Goal: Task Accomplishment & Management: Use online tool/utility

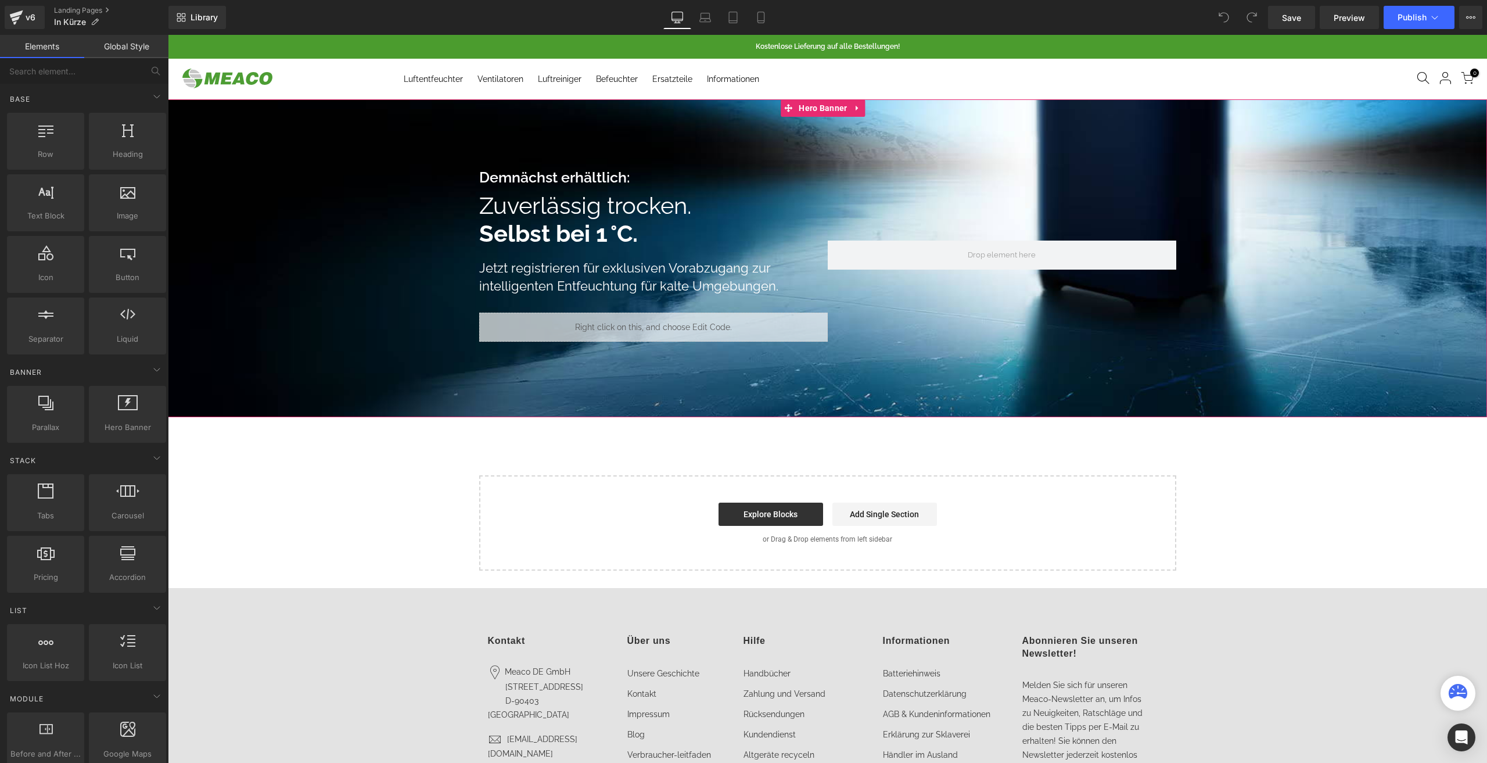
click at [670, 337] on div "Liquid" at bounding box center [653, 327] width 349 height 29
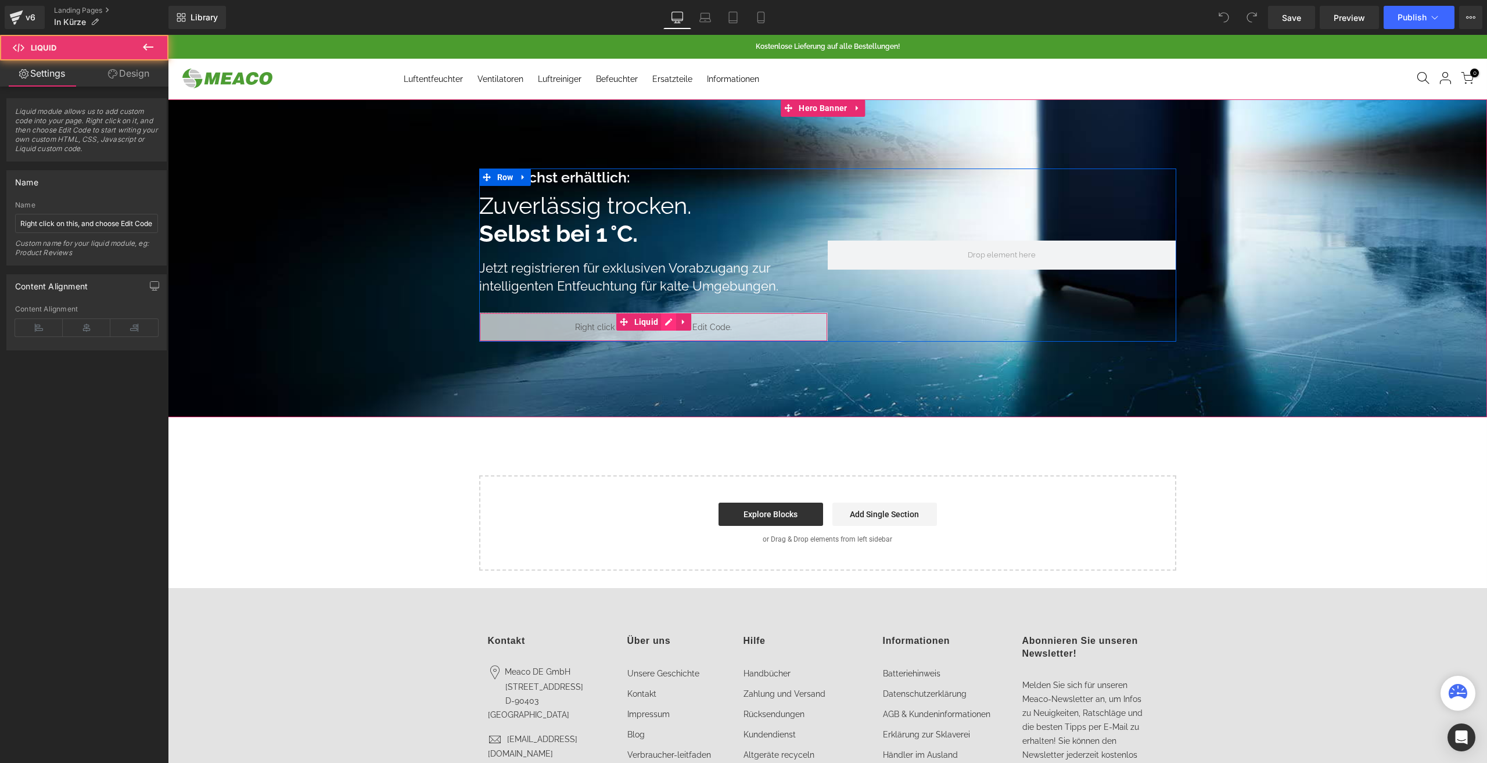
click at [665, 324] on icon at bounding box center [669, 321] width 8 height 9
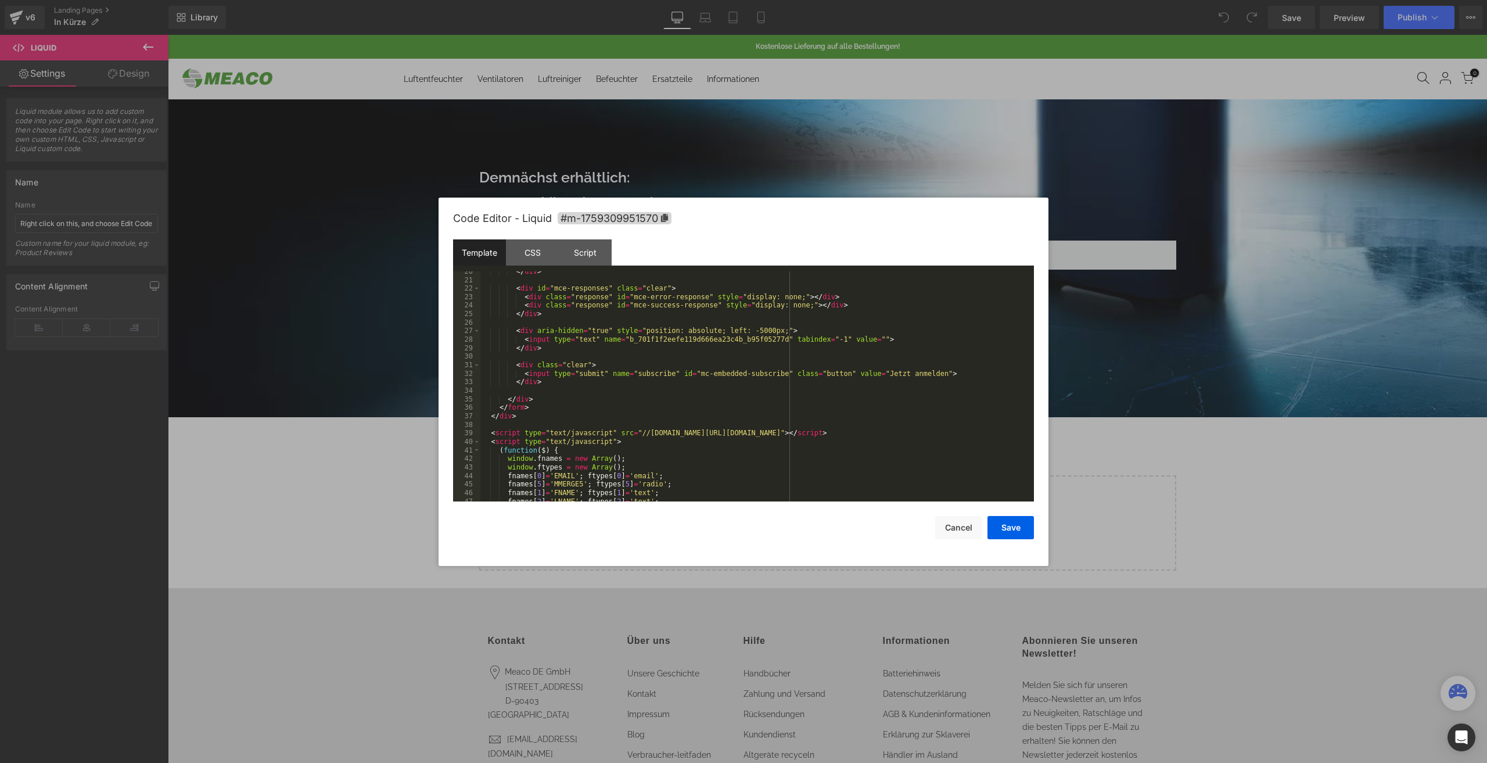
scroll to position [238, 0]
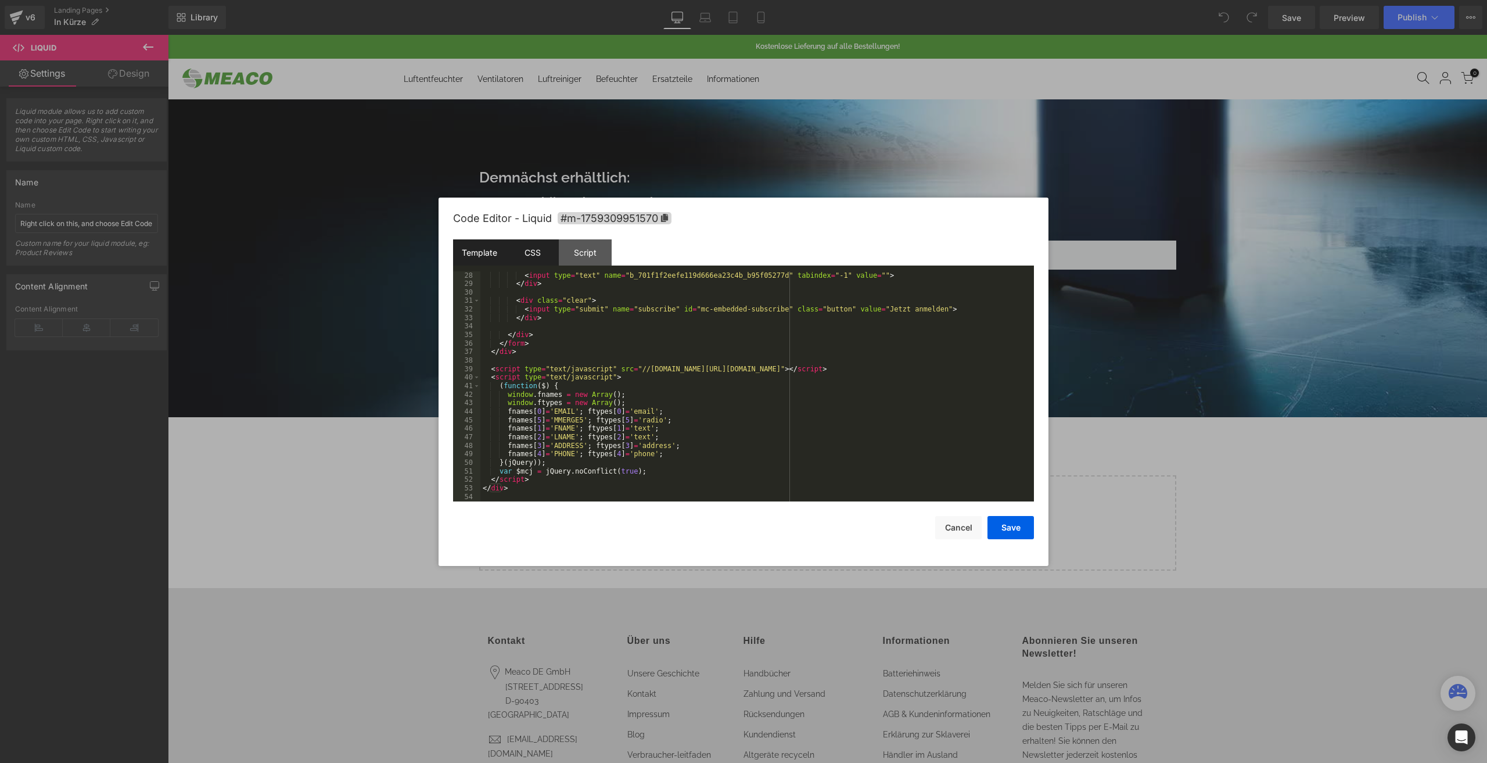
click at [549, 250] on div "CSS" at bounding box center [532, 252] width 53 height 26
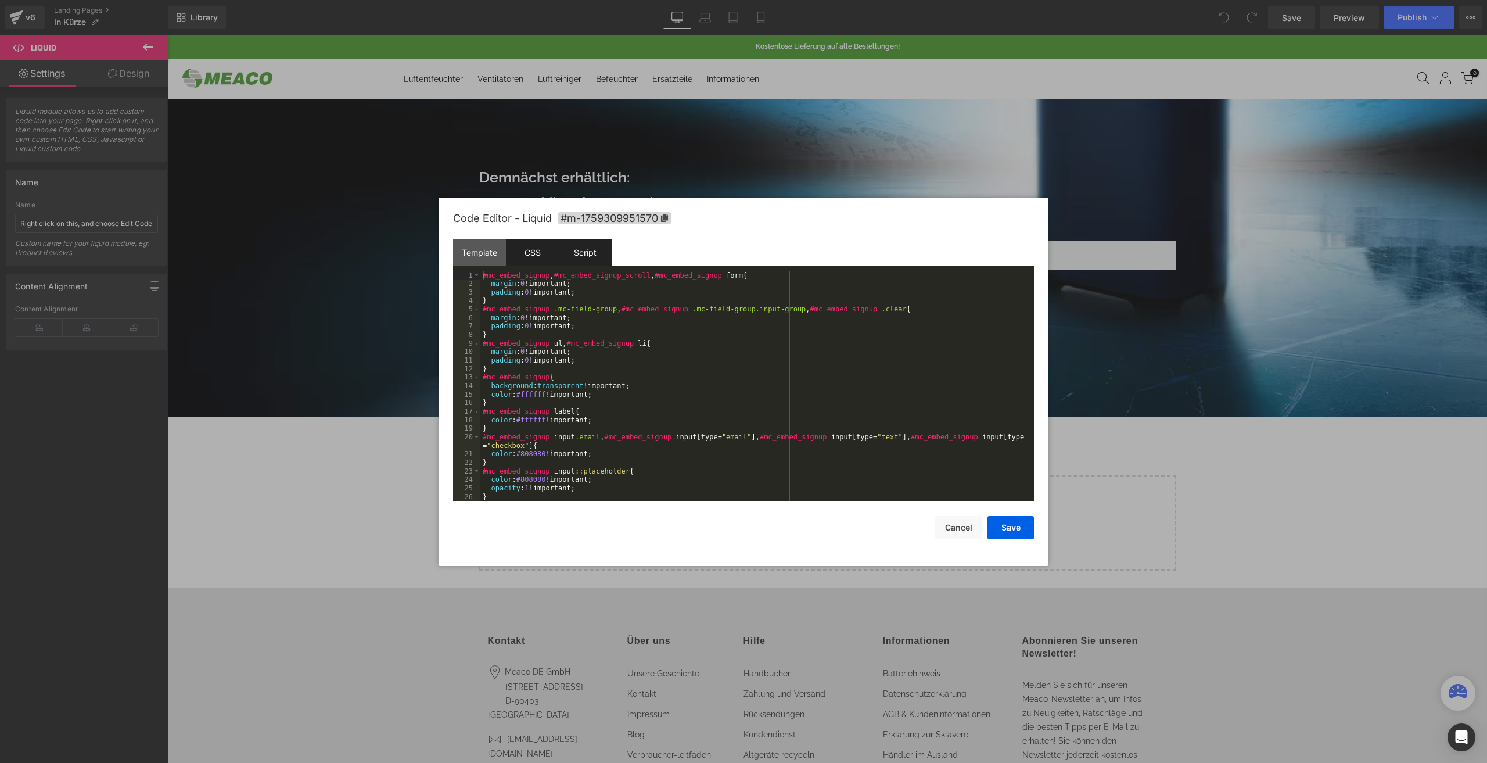
click at [579, 250] on div "Script" at bounding box center [585, 252] width 53 height 26
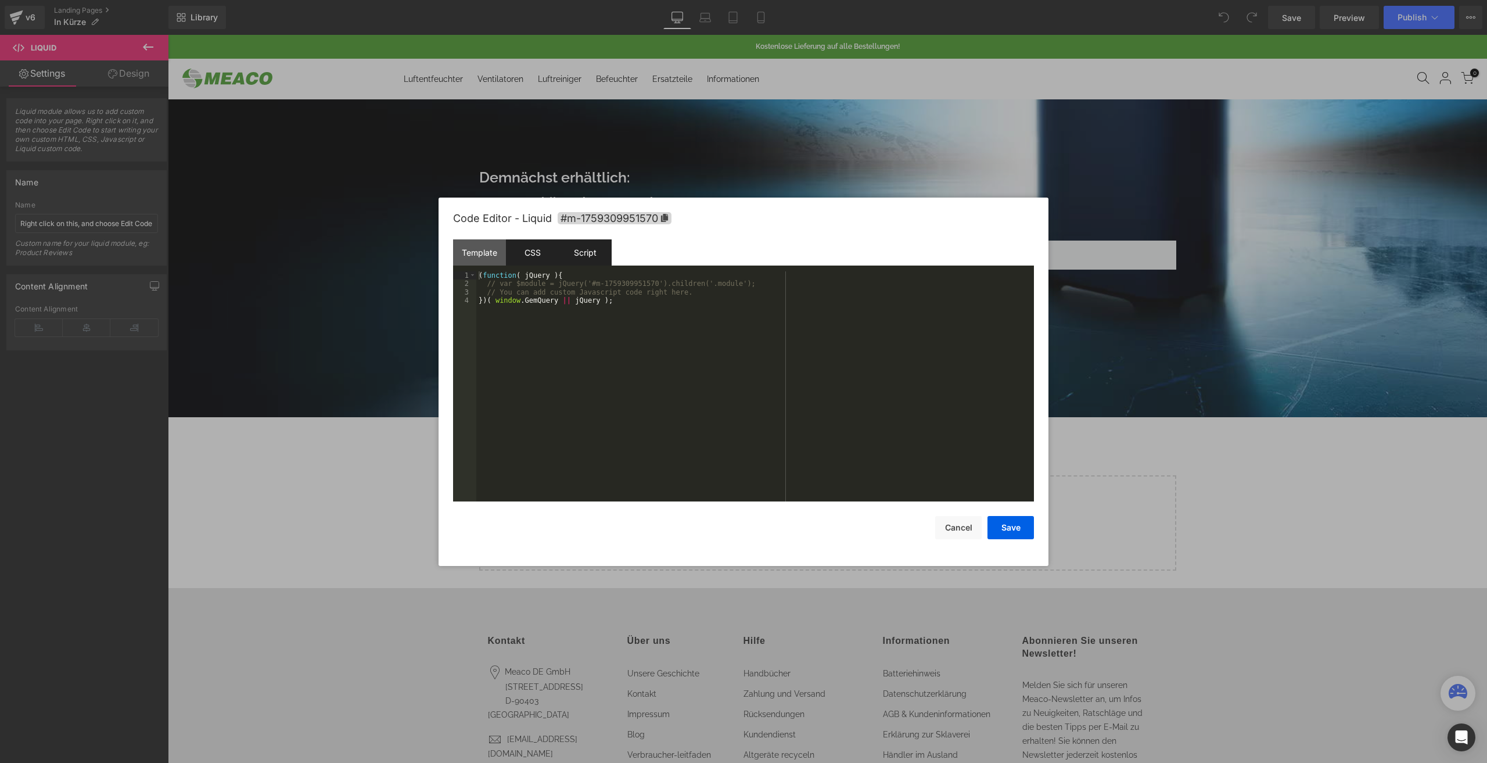
click at [529, 253] on div "CSS" at bounding box center [532, 252] width 53 height 26
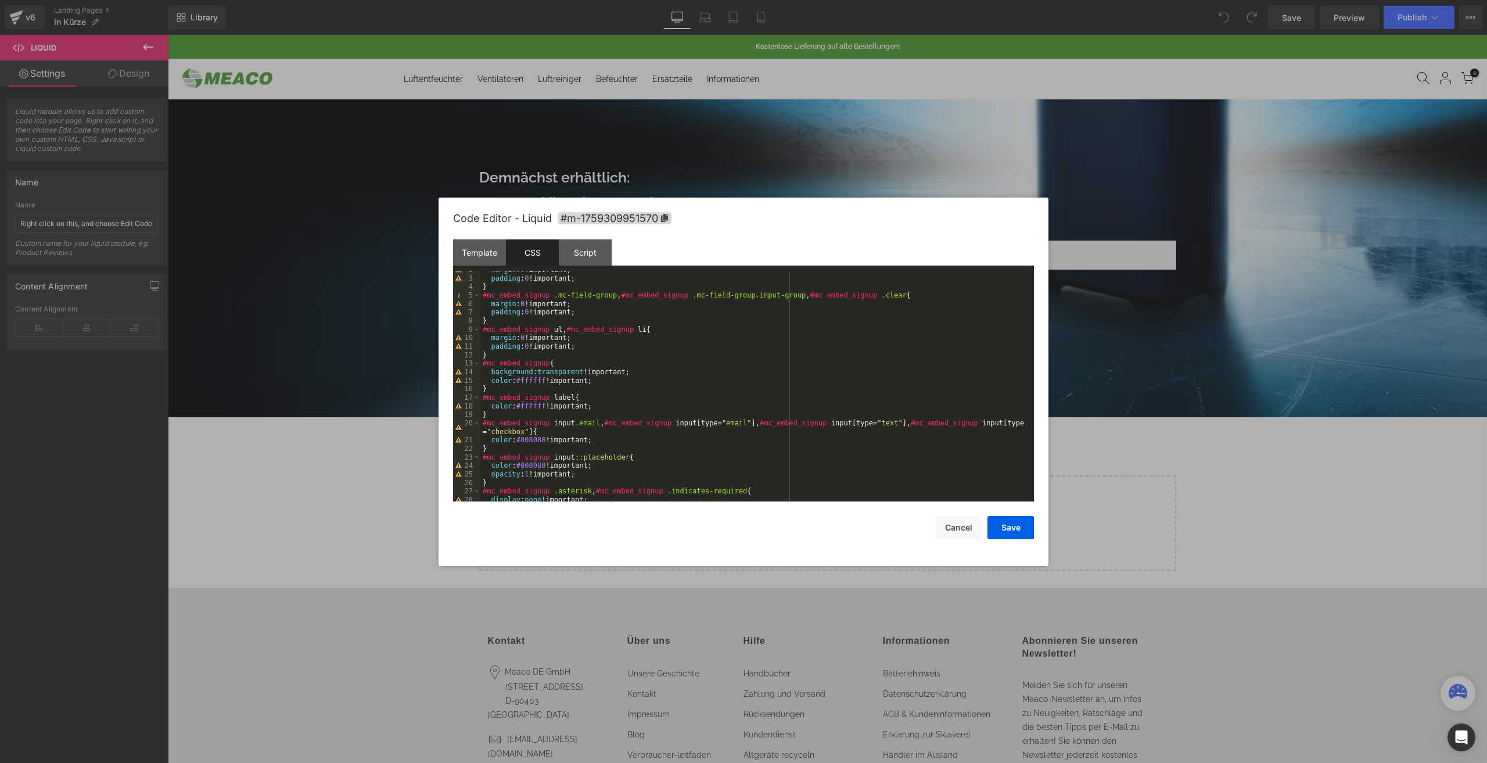
scroll to position [0, 0]
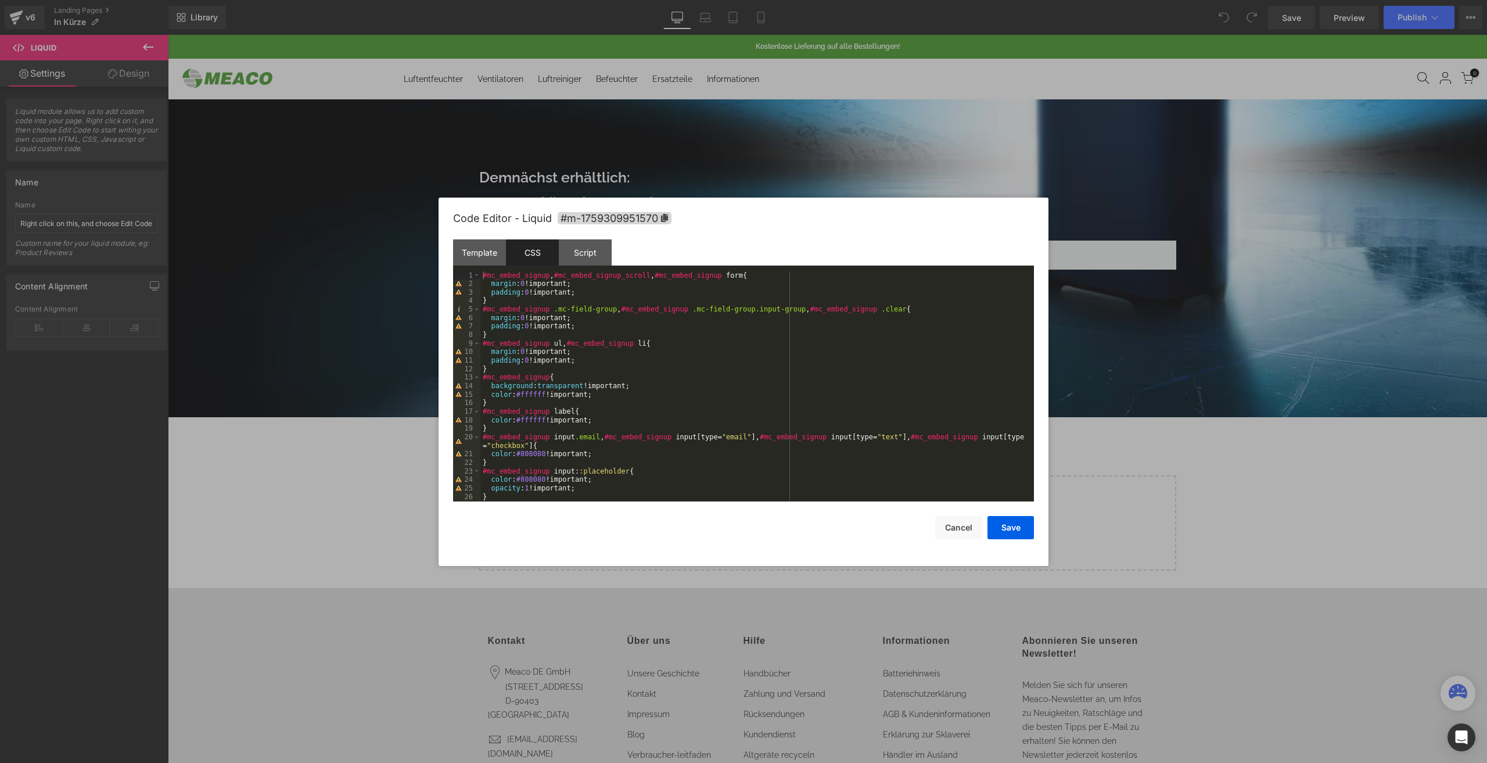
click at [473, 269] on div "Template CSS Script Data" at bounding box center [743, 255] width 581 height 32
click at [470, 250] on div "Template" at bounding box center [479, 252] width 53 height 26
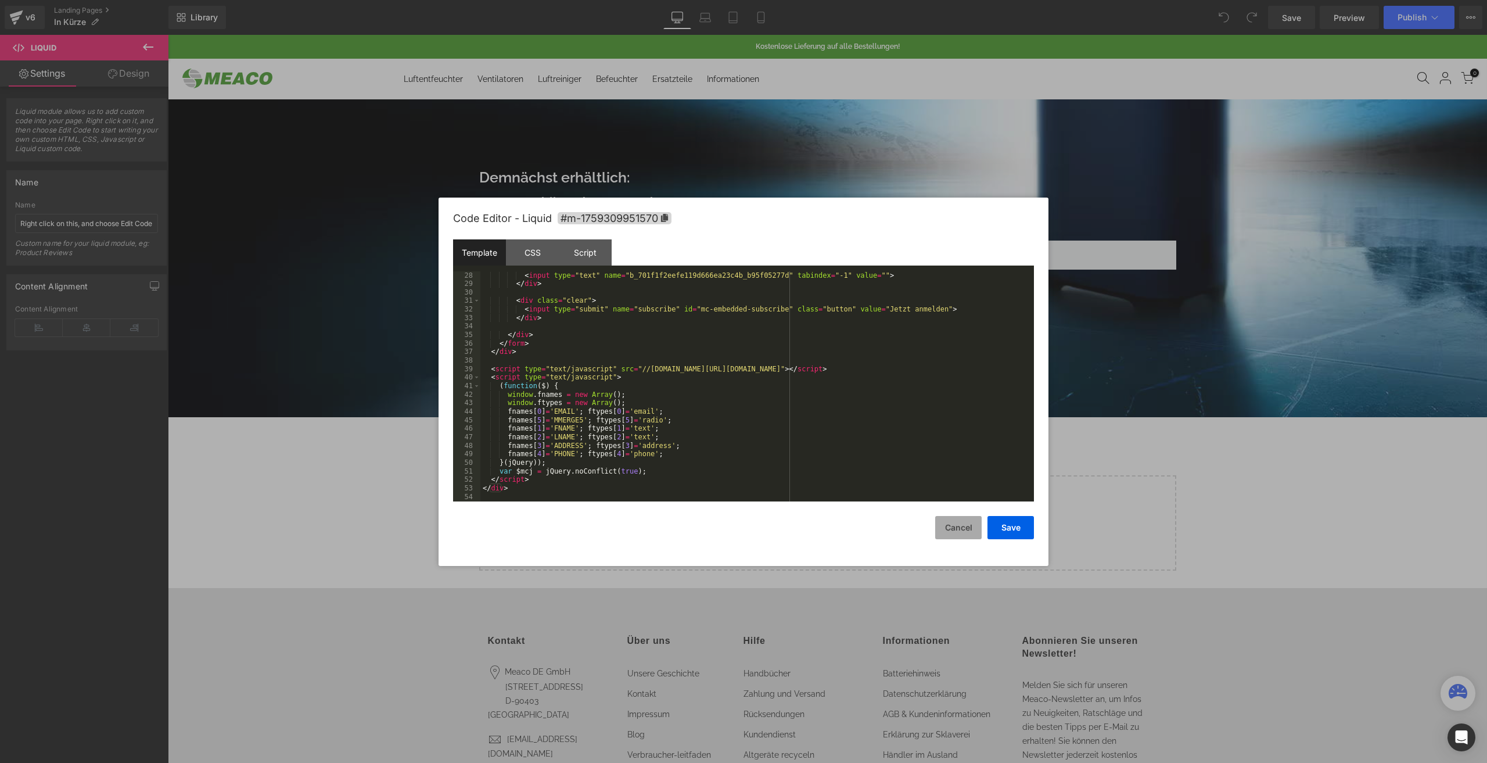
click at [974, 528] on button "Cancel" at bounding box center [958, 527] width 46 height 23
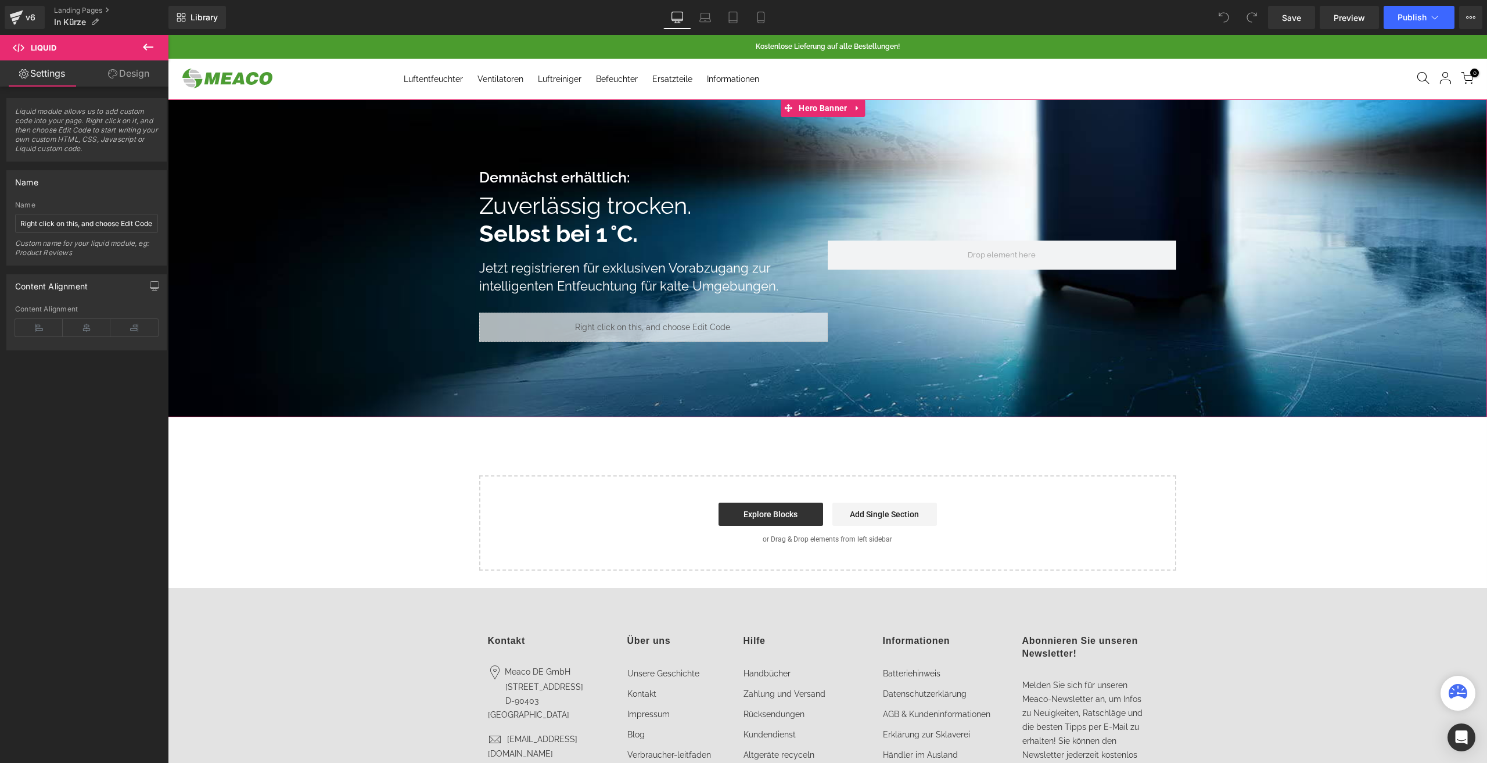
click at [550, 147] on div at bounding box center [827, 258] width 1319 height 318
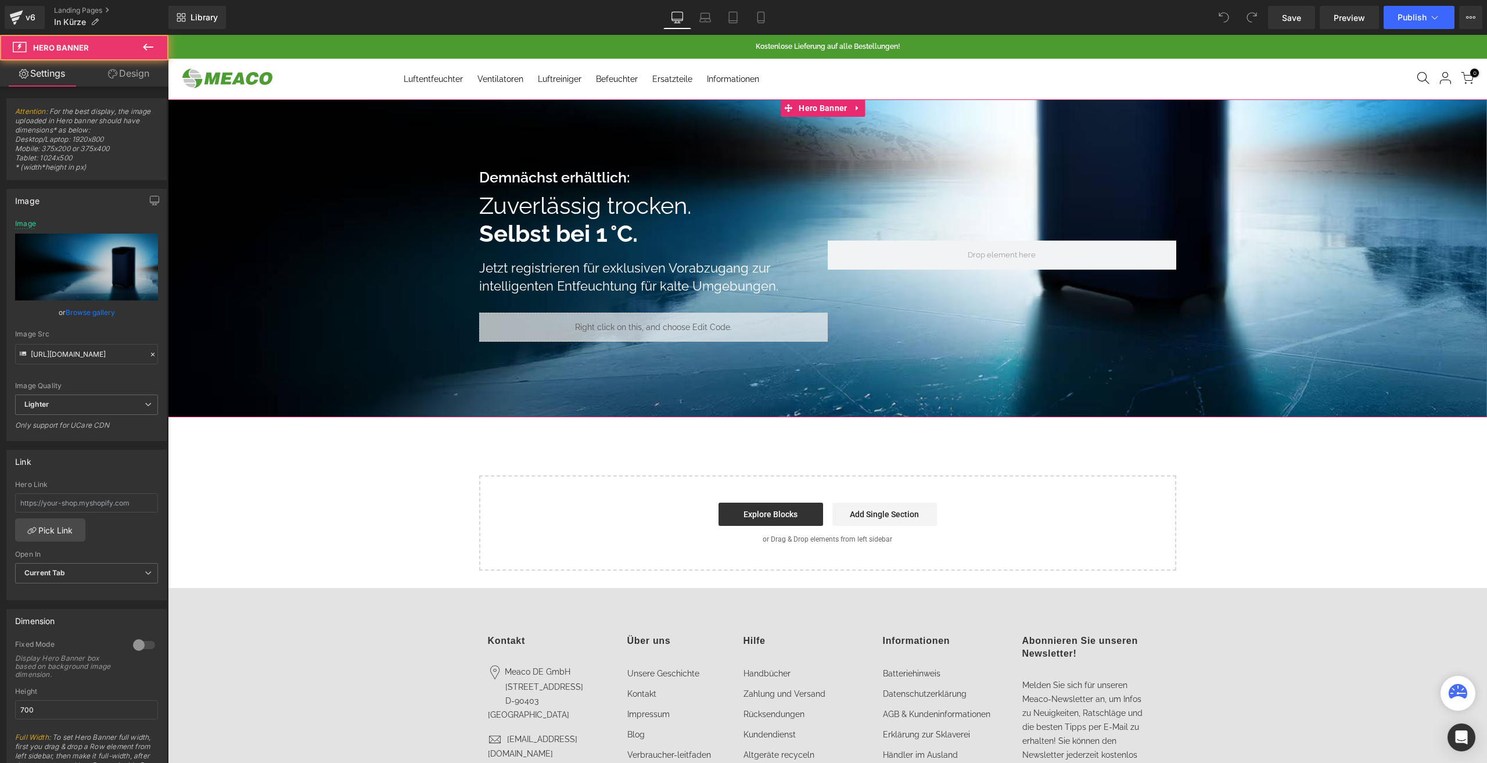
click at [114, 77] on icon at bounding box center [112, 73] width 9 height 9
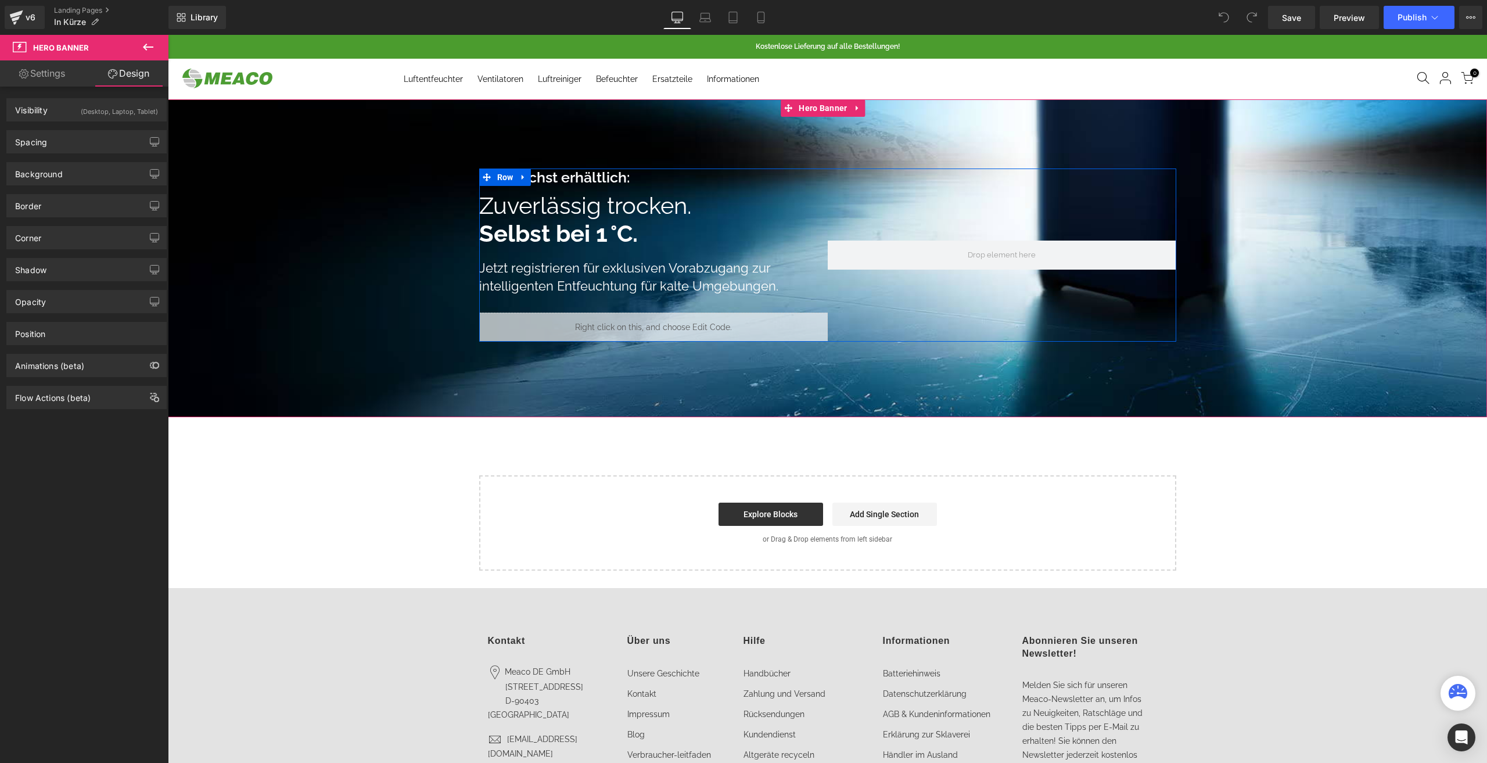
click at [663, 323] on icon at bounding box center [666, 321] width 6 height 7
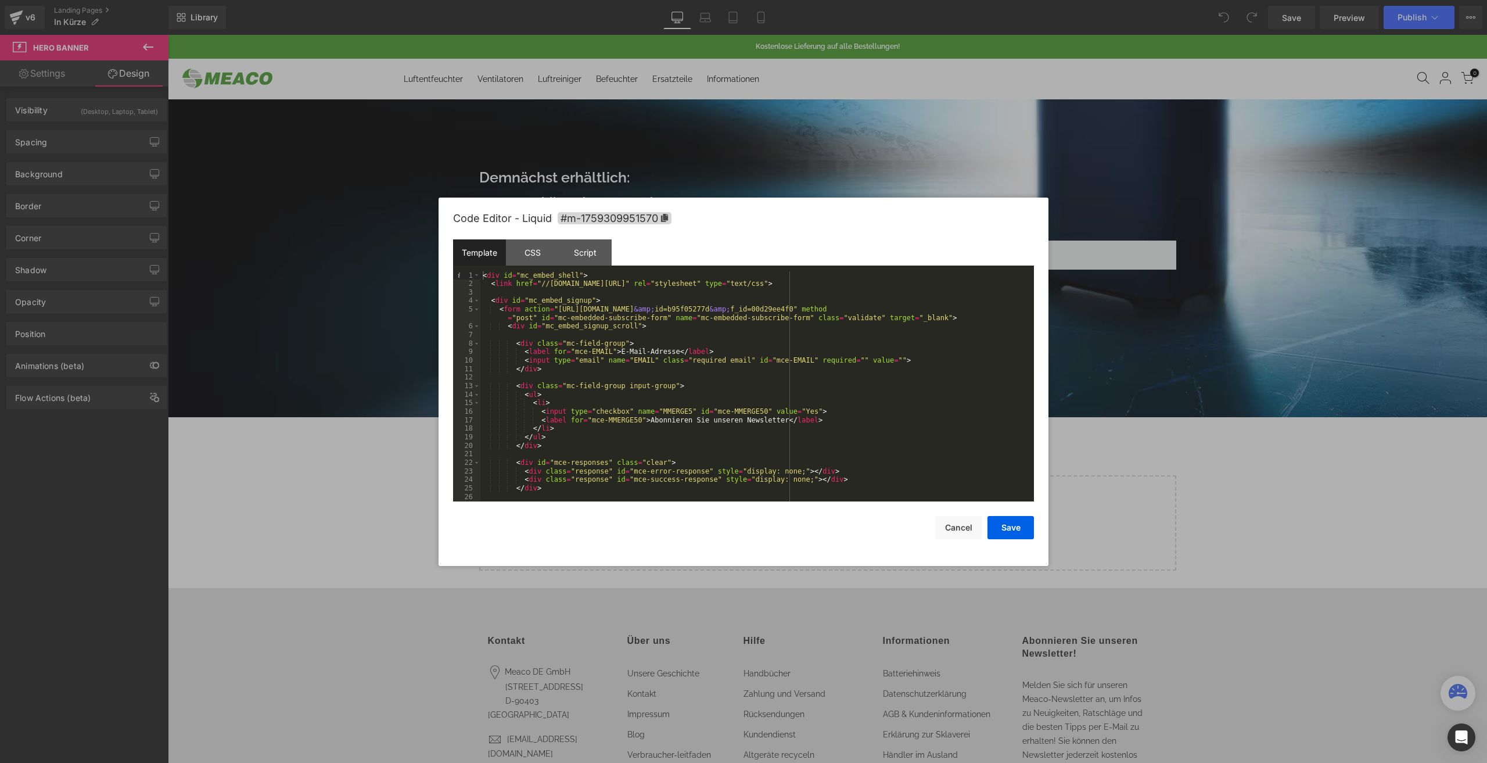
click at [595, 331] on div "< div id = "mc_embed_shell" > < link href = "//[DOMAIN_NAME][URL]" rel = "style…" at bounding box center [754, 394] width 549 height 247
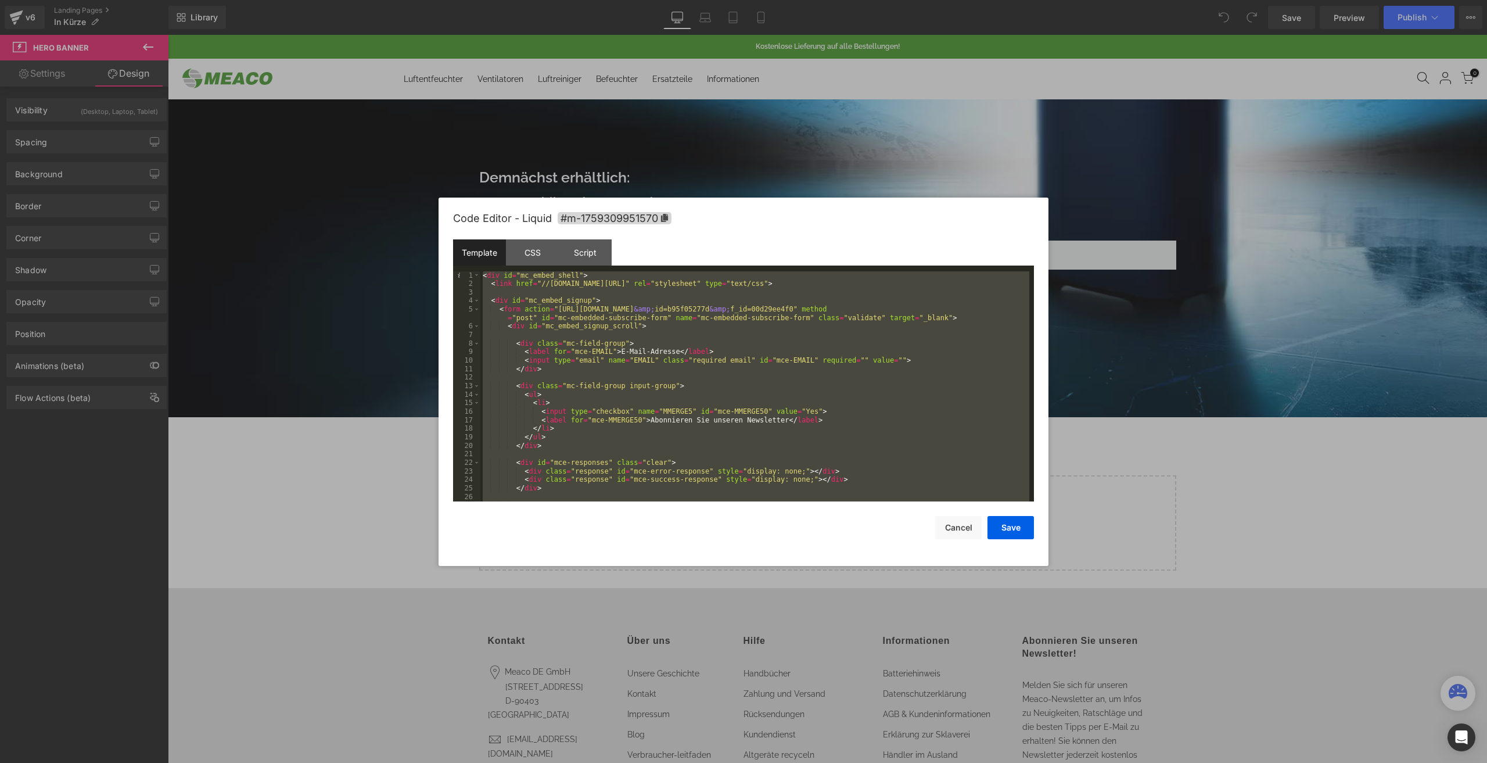
drag, startPoint x: 550, startPoint y: 123, endPoint x: 151, endPoint y: 75, distance: 401.9
click at [546, 123] on div at bounding box center [743, 381] width 1487 height 763
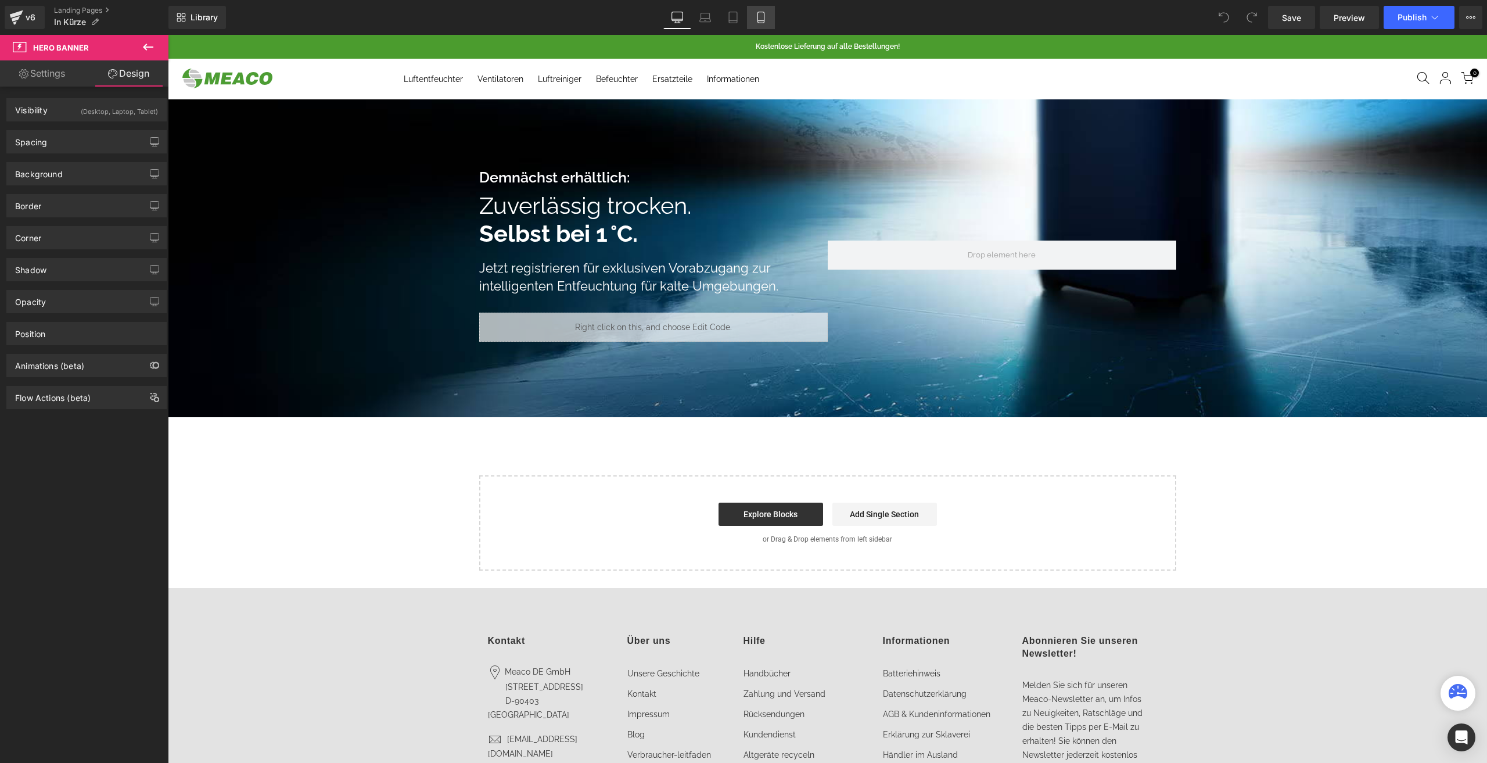
click at [764, 17] on icon at bounding box center [760, 17] width 6 height 11
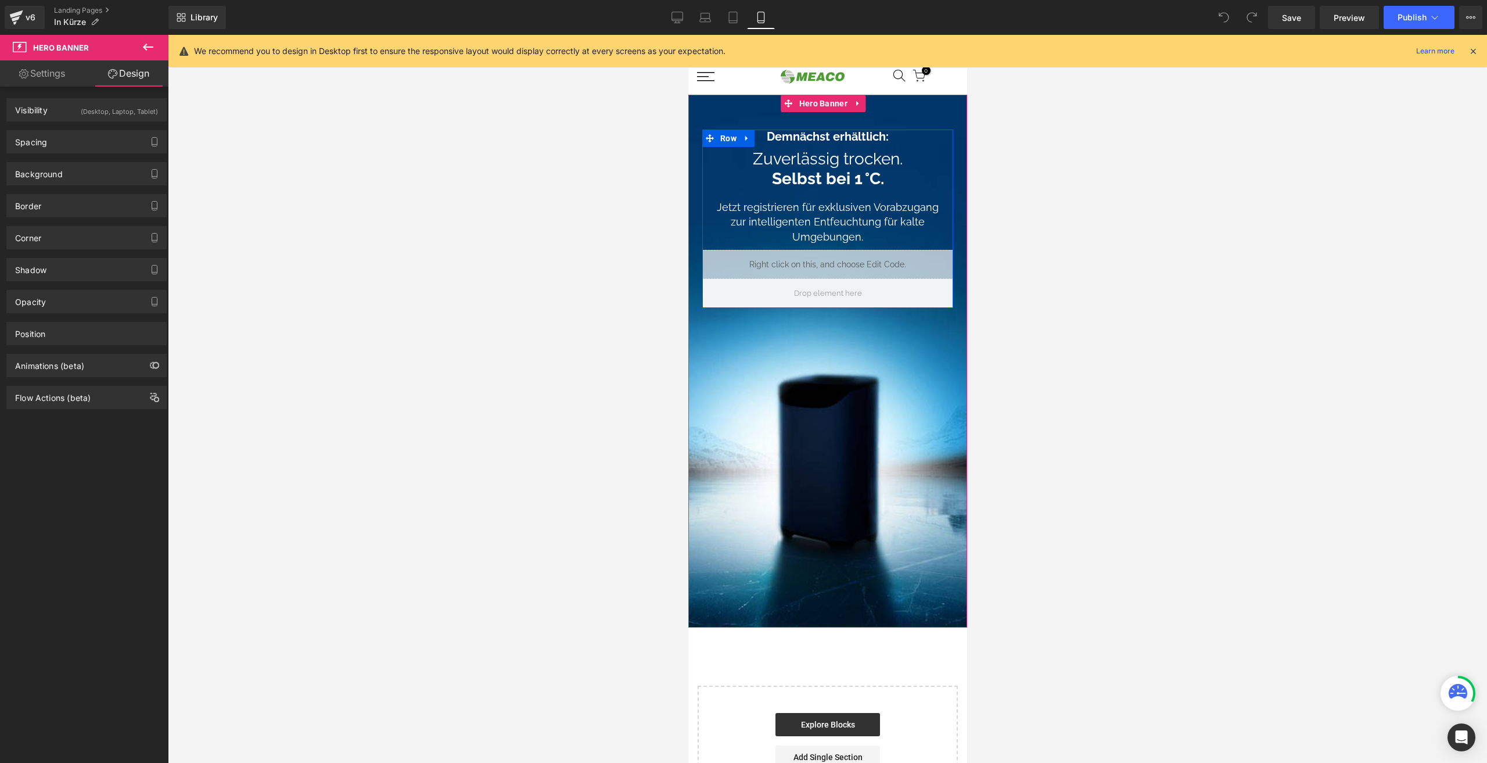
click at [832, 257] on link at bounding box center [835, 259] width 12 height 14
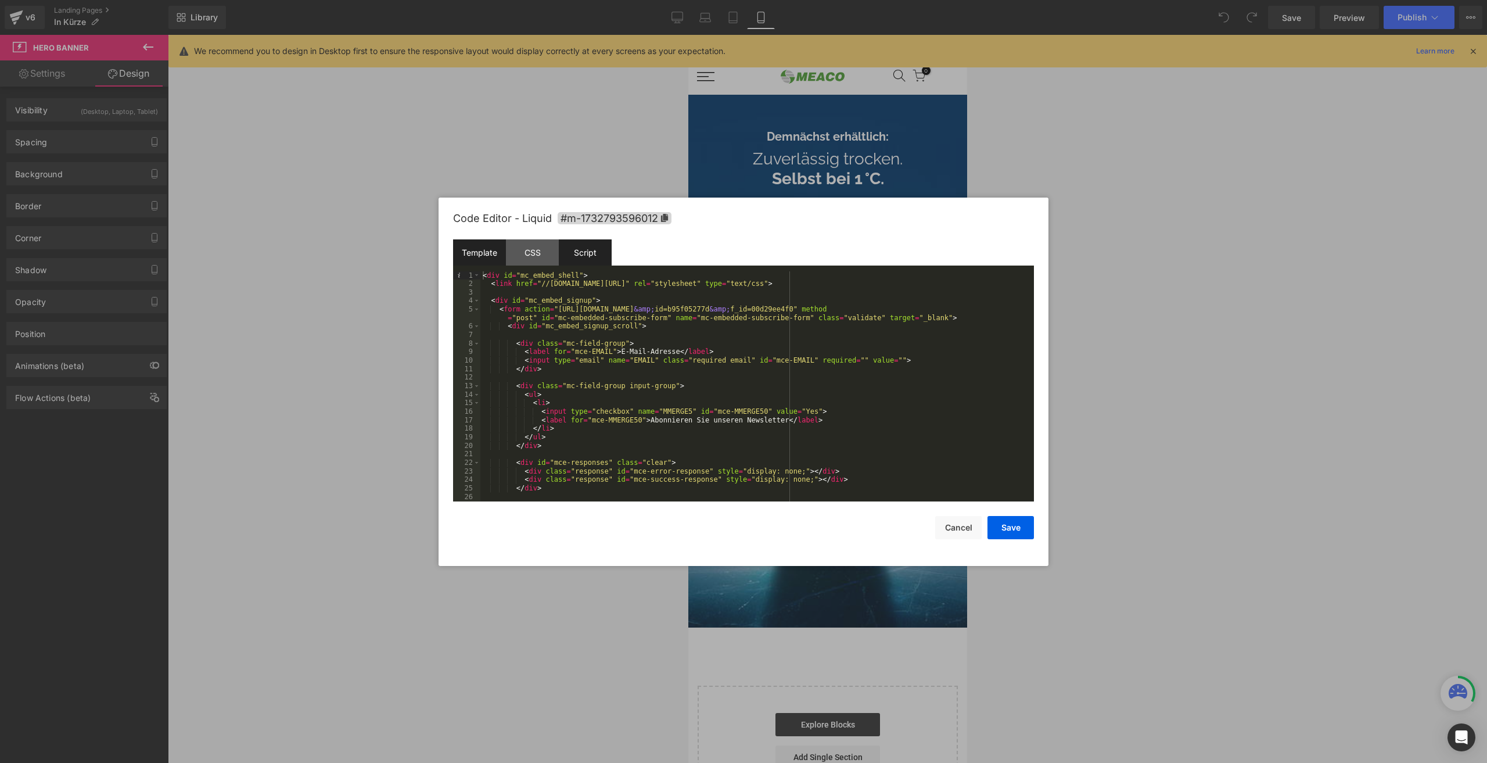
click at [573, 257] on div "Script" at bounding box center [585, 252] width 53 height 26
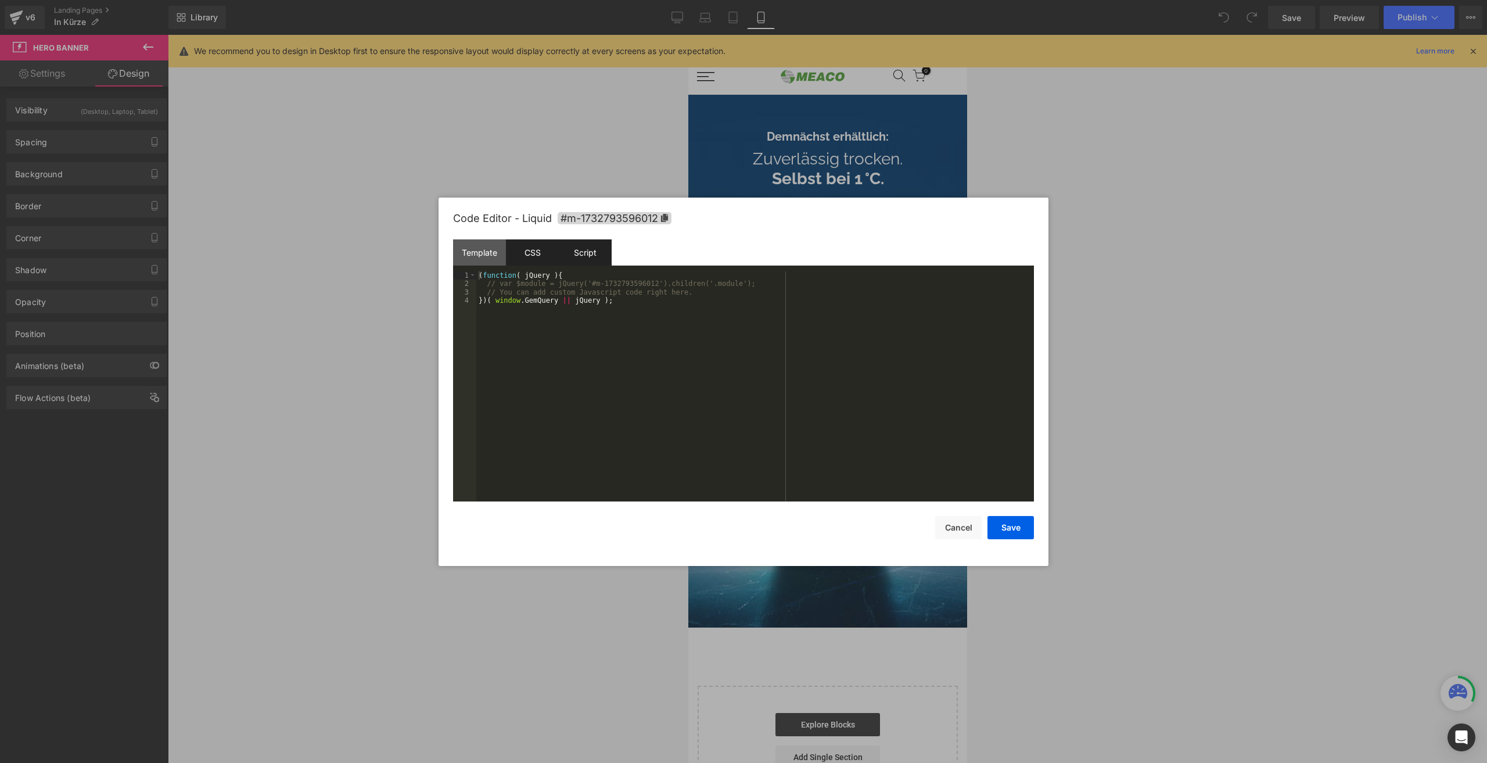
click at [541, 257] on div "CSS" at bounding box center [532, 252] width 53 height 26
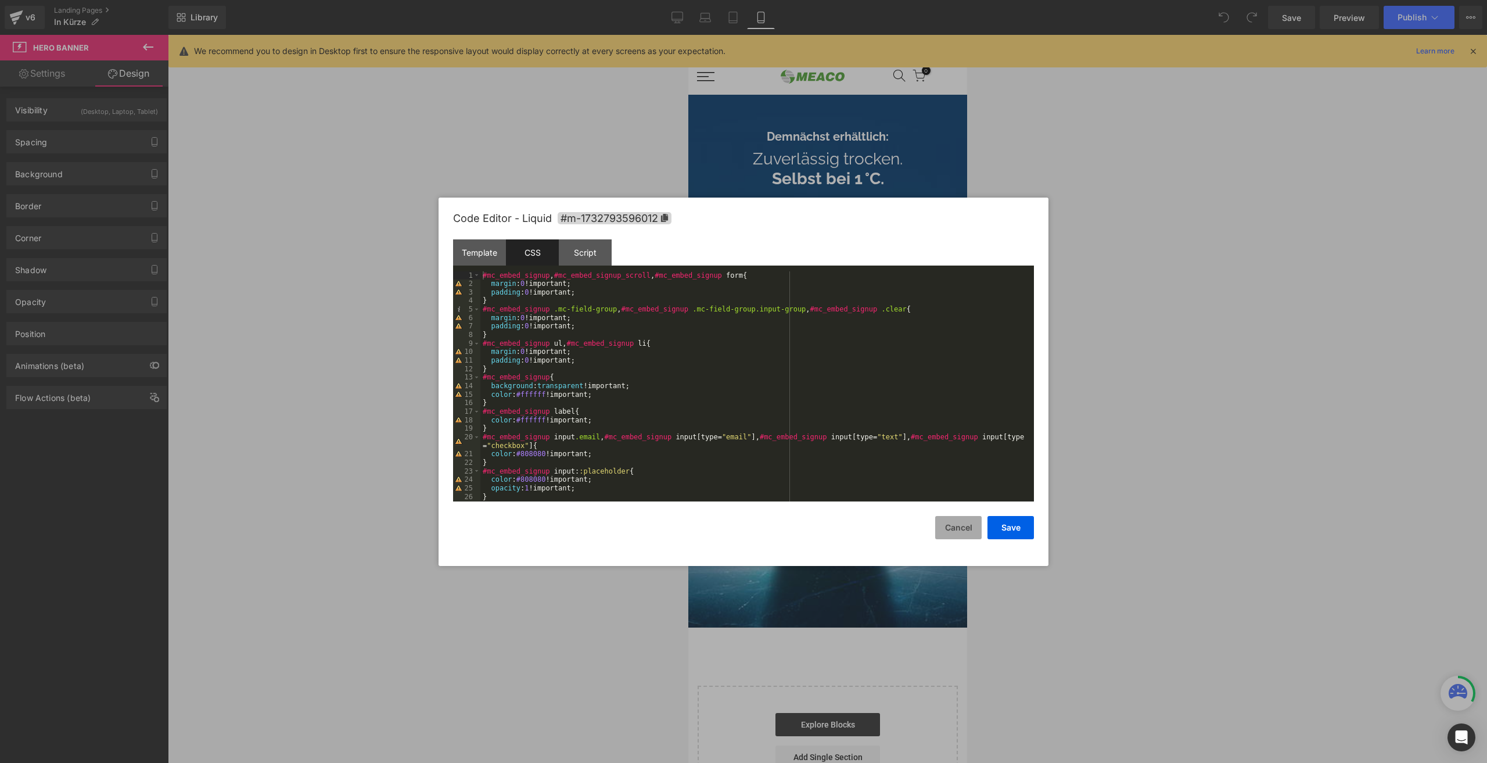
click at [948, 533] on button "Cancel" at bounding box center [958, 527] width 46 height 23
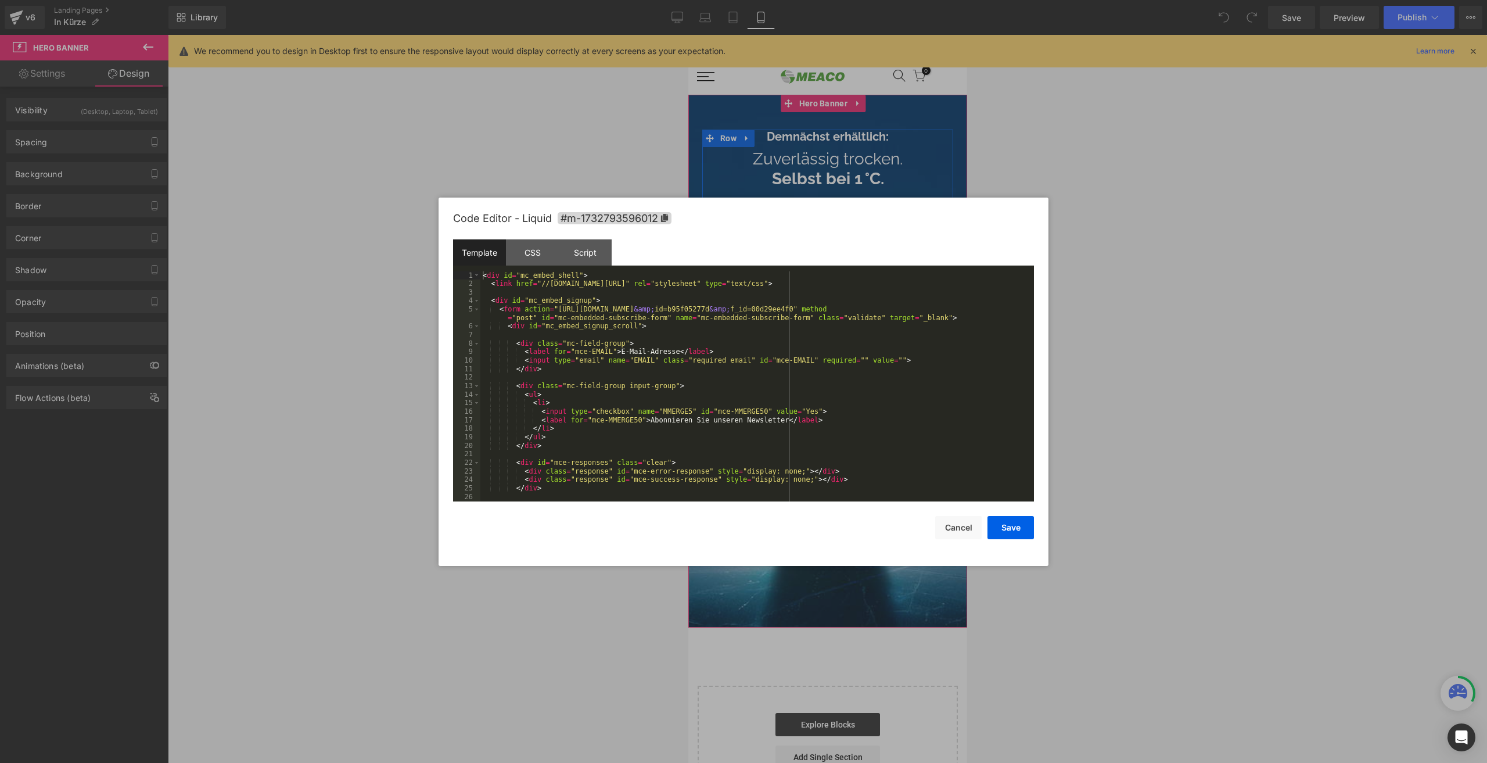
click at [840, 260] on link at bounding box center [838, 258] width 15 height 17
click at [511, 252] on div "CSS" at bounding box center [532, 252] width 53 height 26
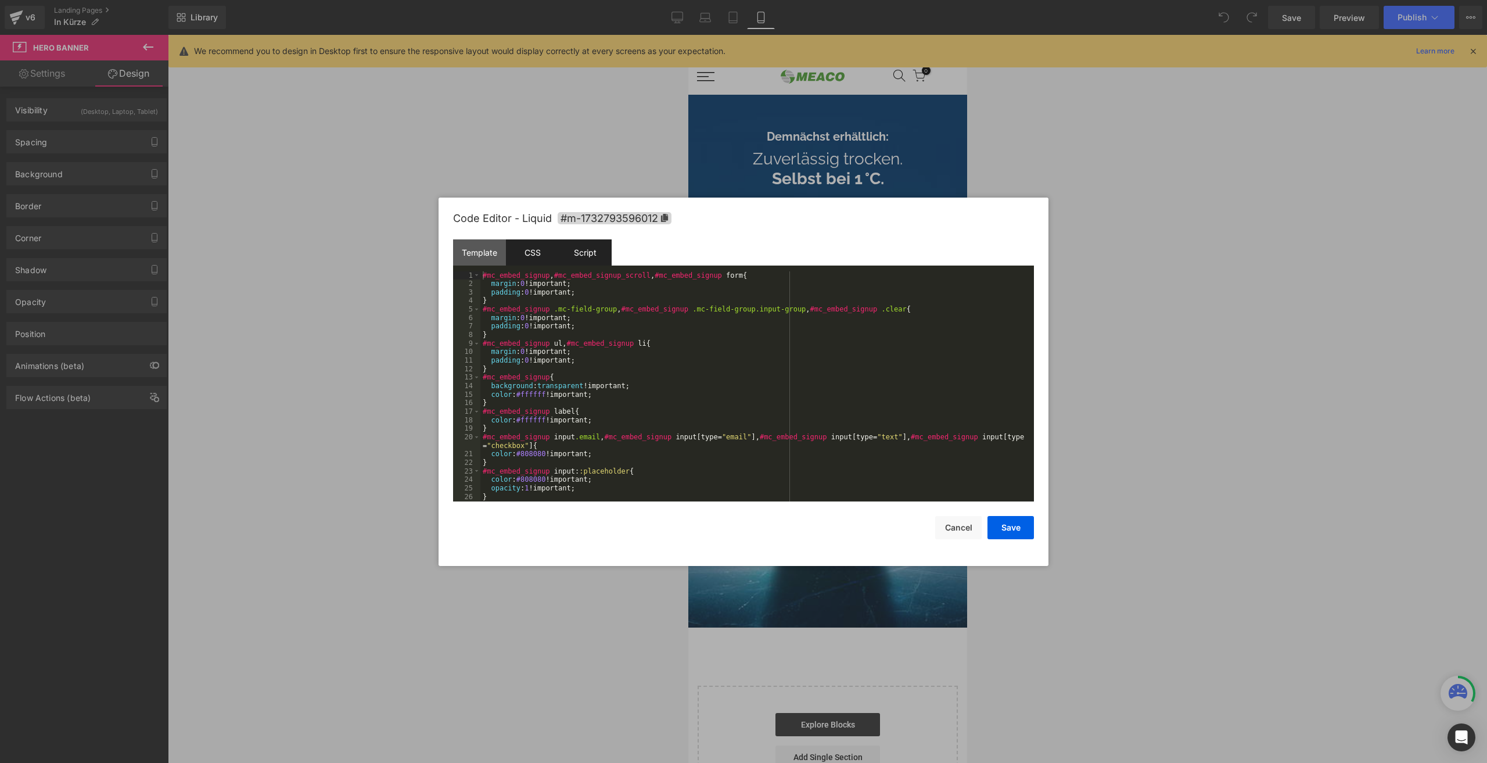
click at [586, 248] on div "Script" at bounding box center [585, 252] width 53 height 26
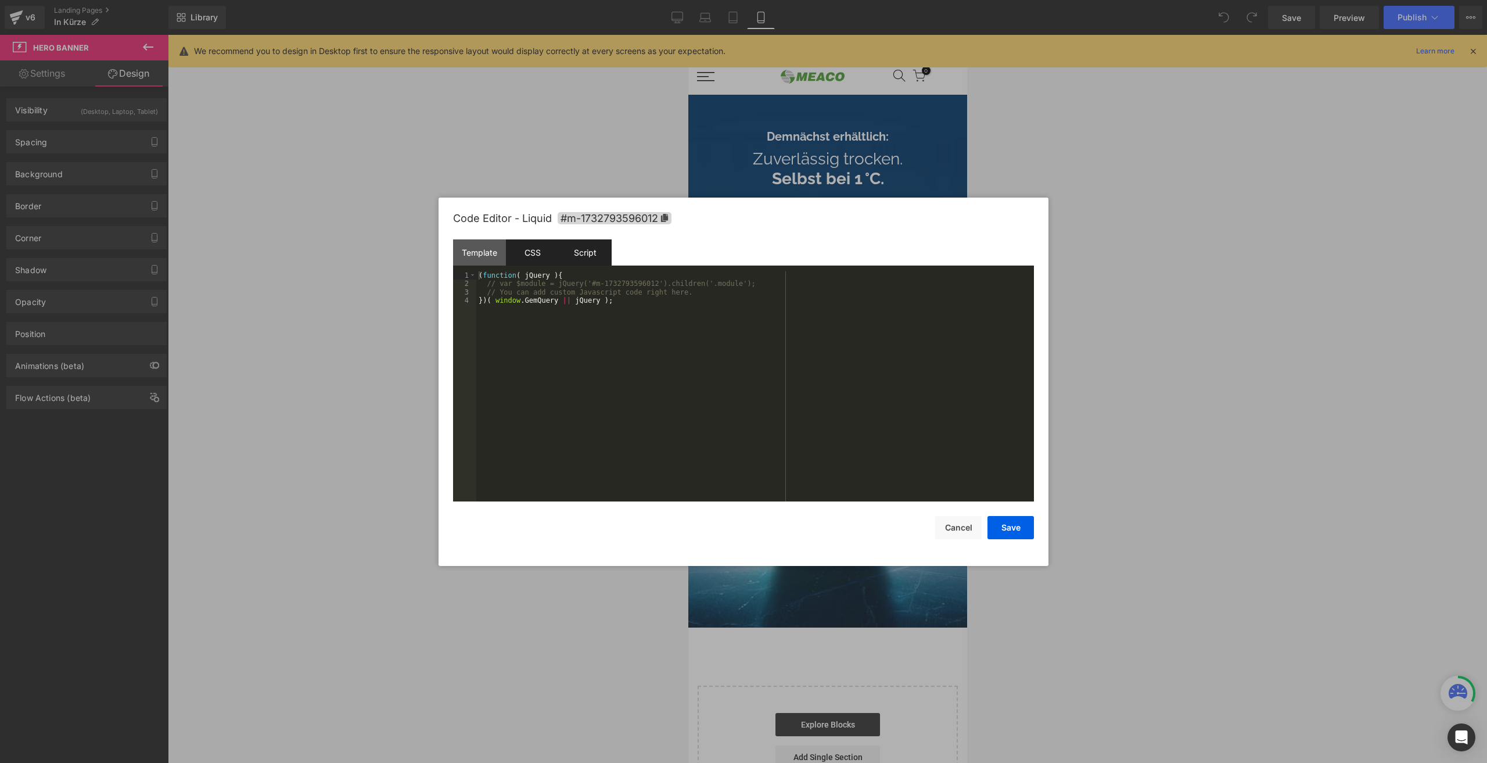
click at [520, 249] on div "CSS" at bounding box center [532, 252] width 53 height 26
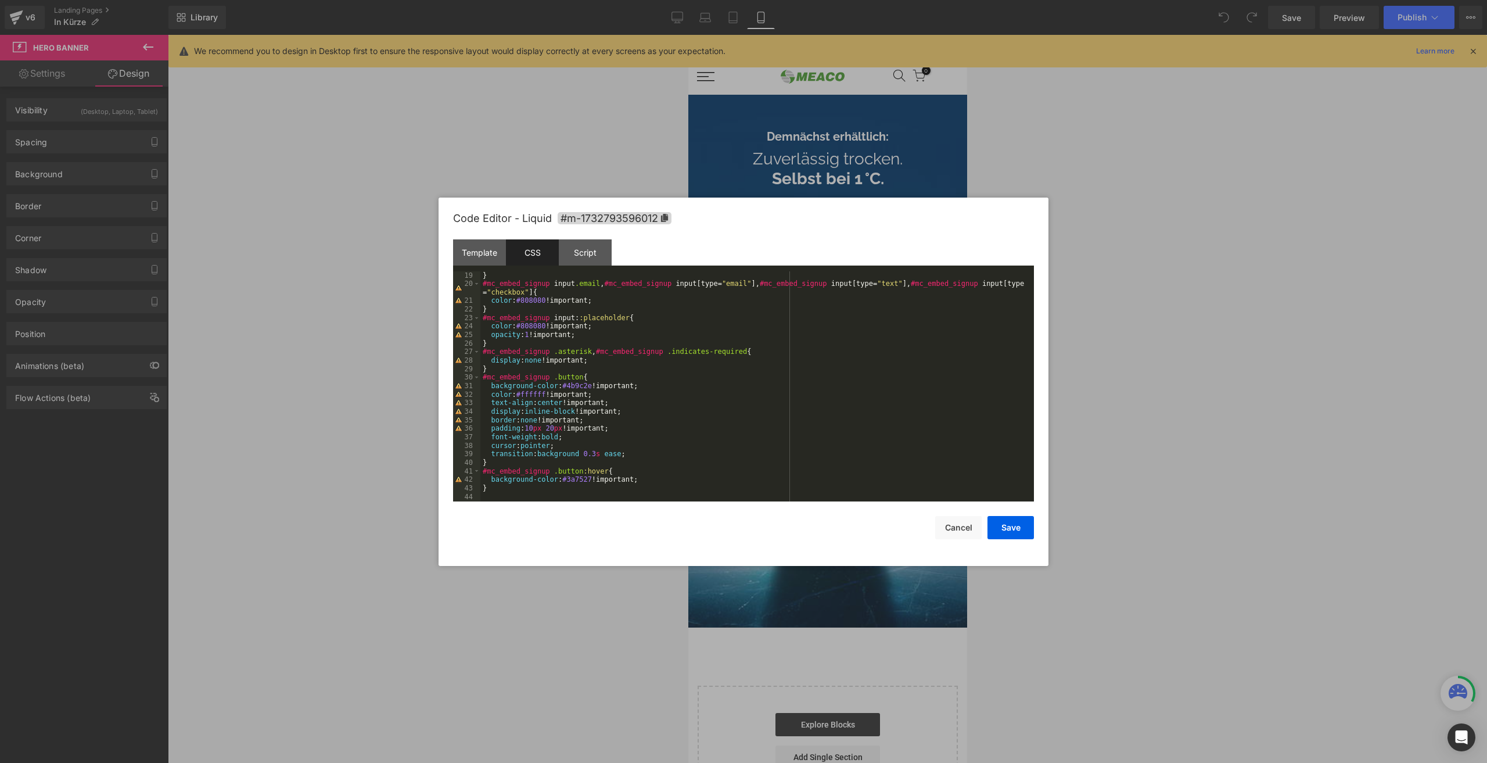
scroll to position [153, 0]
click at [475, 258] on div "Template" at bounding box center [479, 252] width 53 height 26
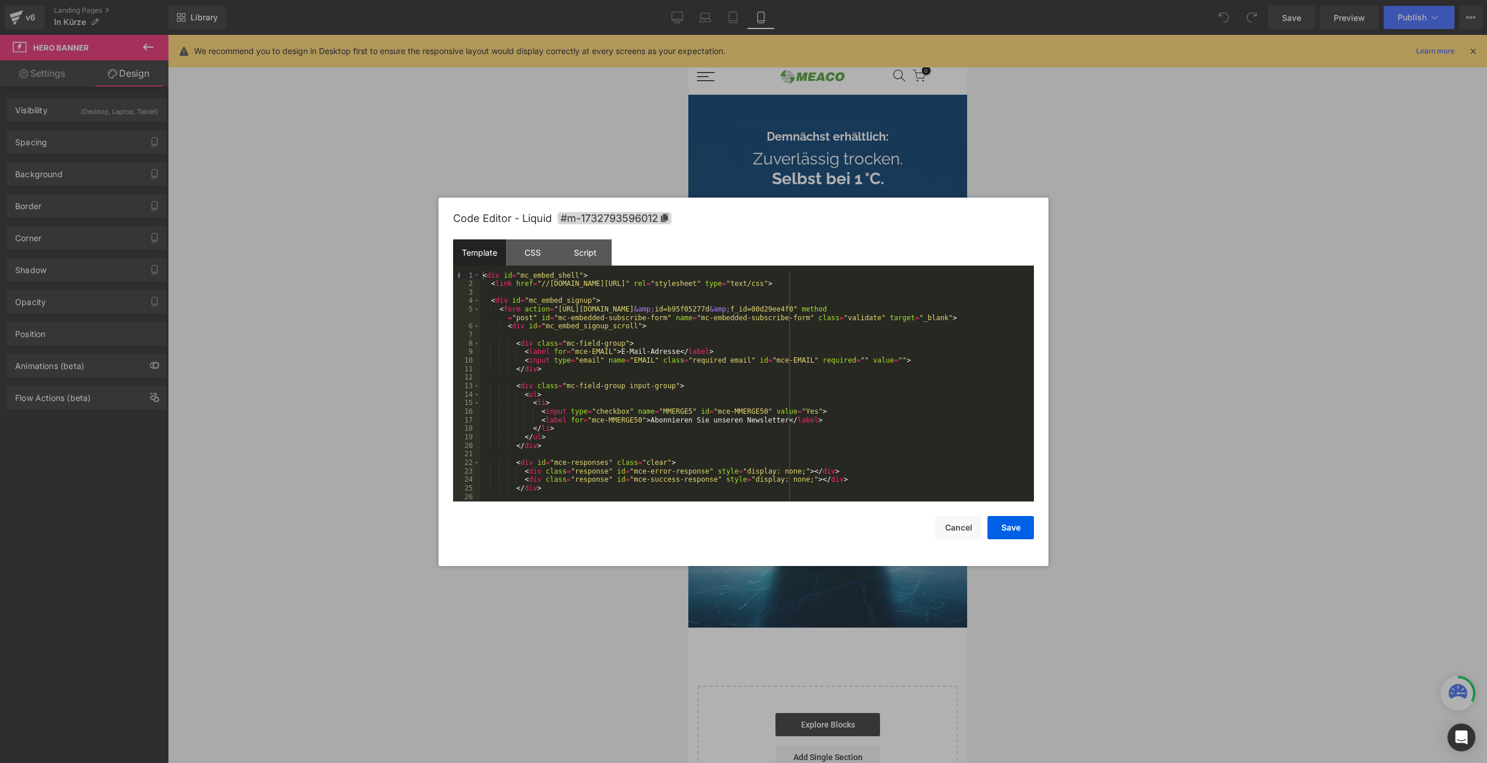
click at [590, 394] on div "< div id = "mc_embed_shell" > < link href = "//[DOMAIN_NAME][URL]" rel = "style…" at bounding box center [754, 394] width 549 height 247
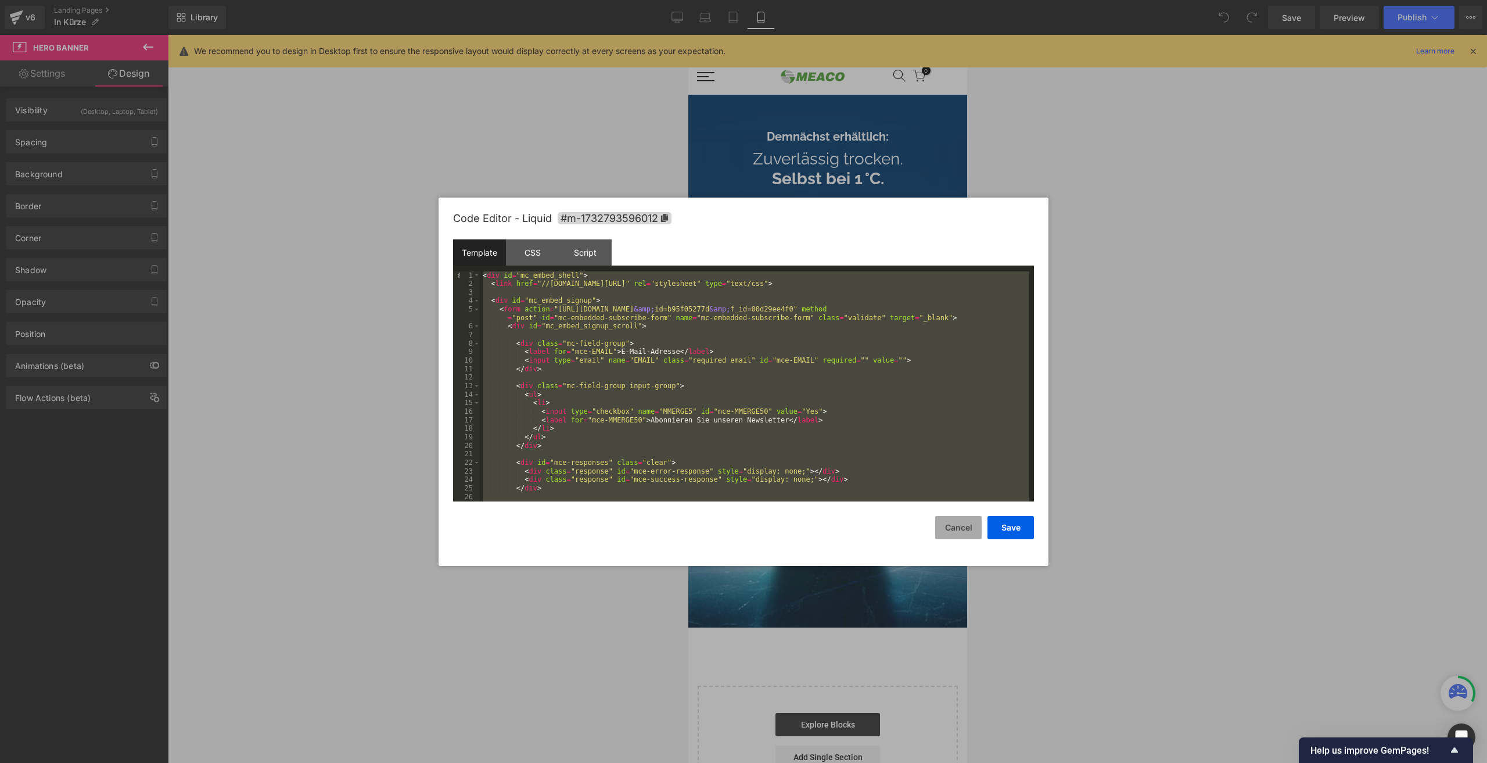
click at [959, 531] on button "Cancel" at bounding box center [958, 527] width 46 height 23
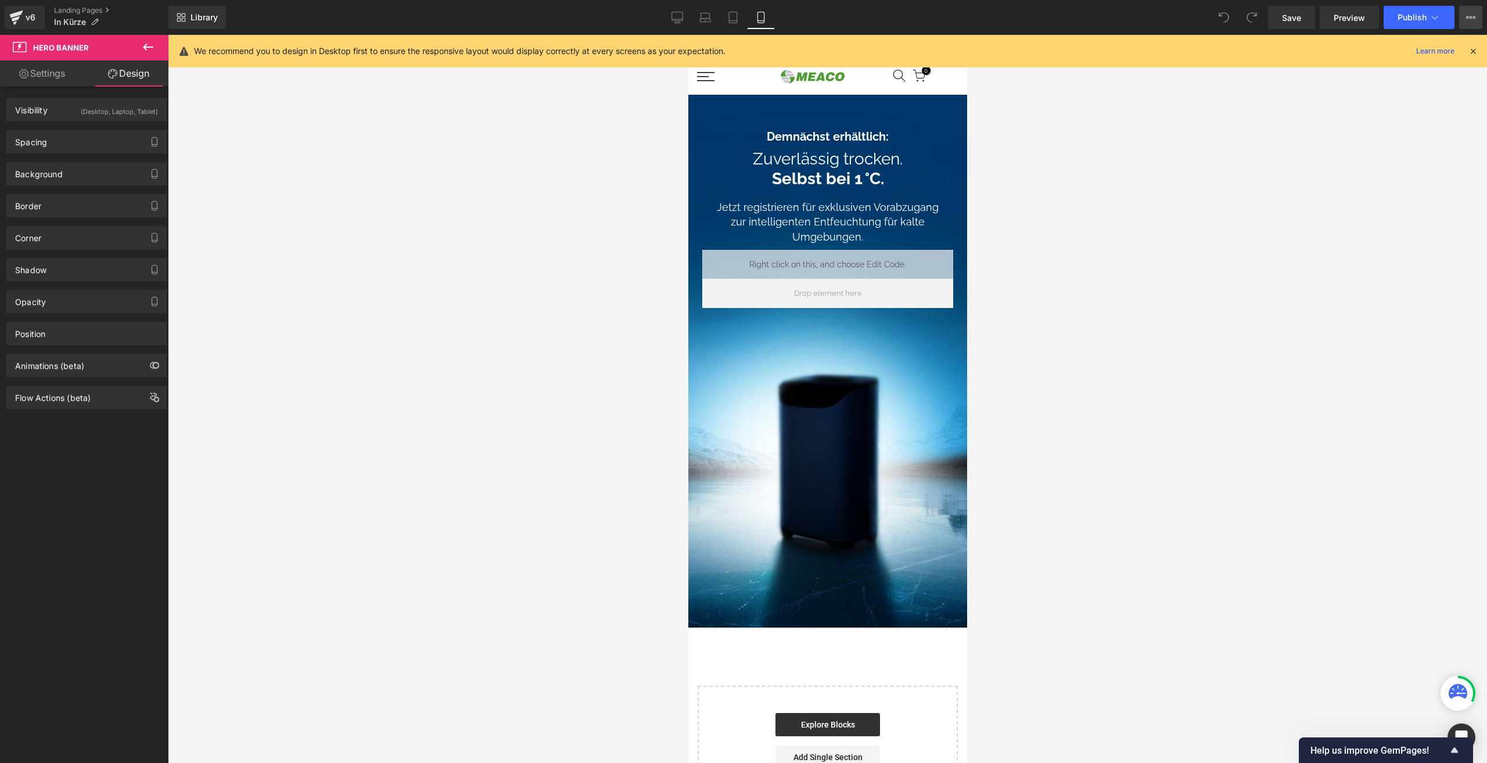
click at [1473, 16] on icon at bounding box center [1470, 17] width 9 height 9
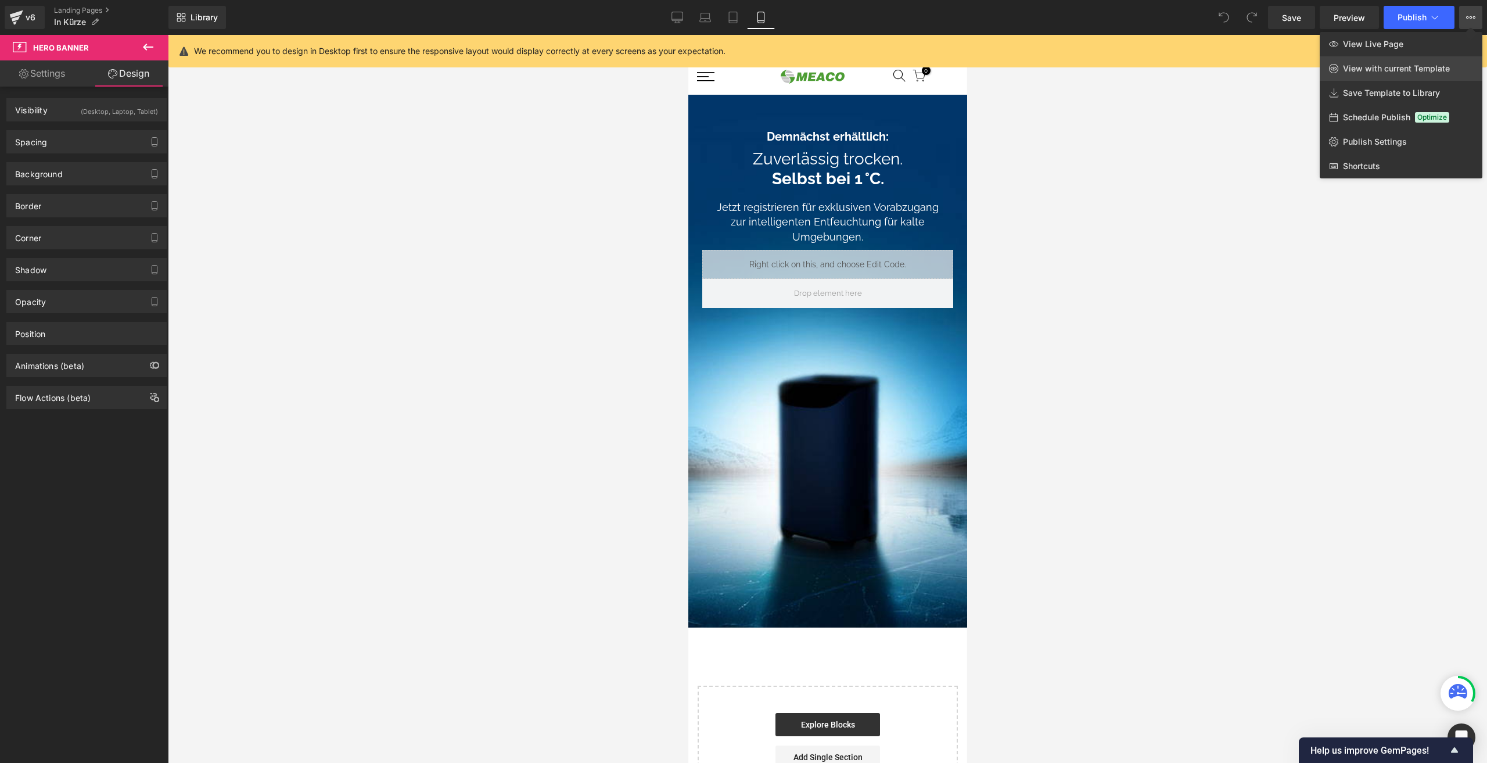
click at [1431, 63] on span "View with current Template" at bounding box center [1396, 68] width 107 height 10
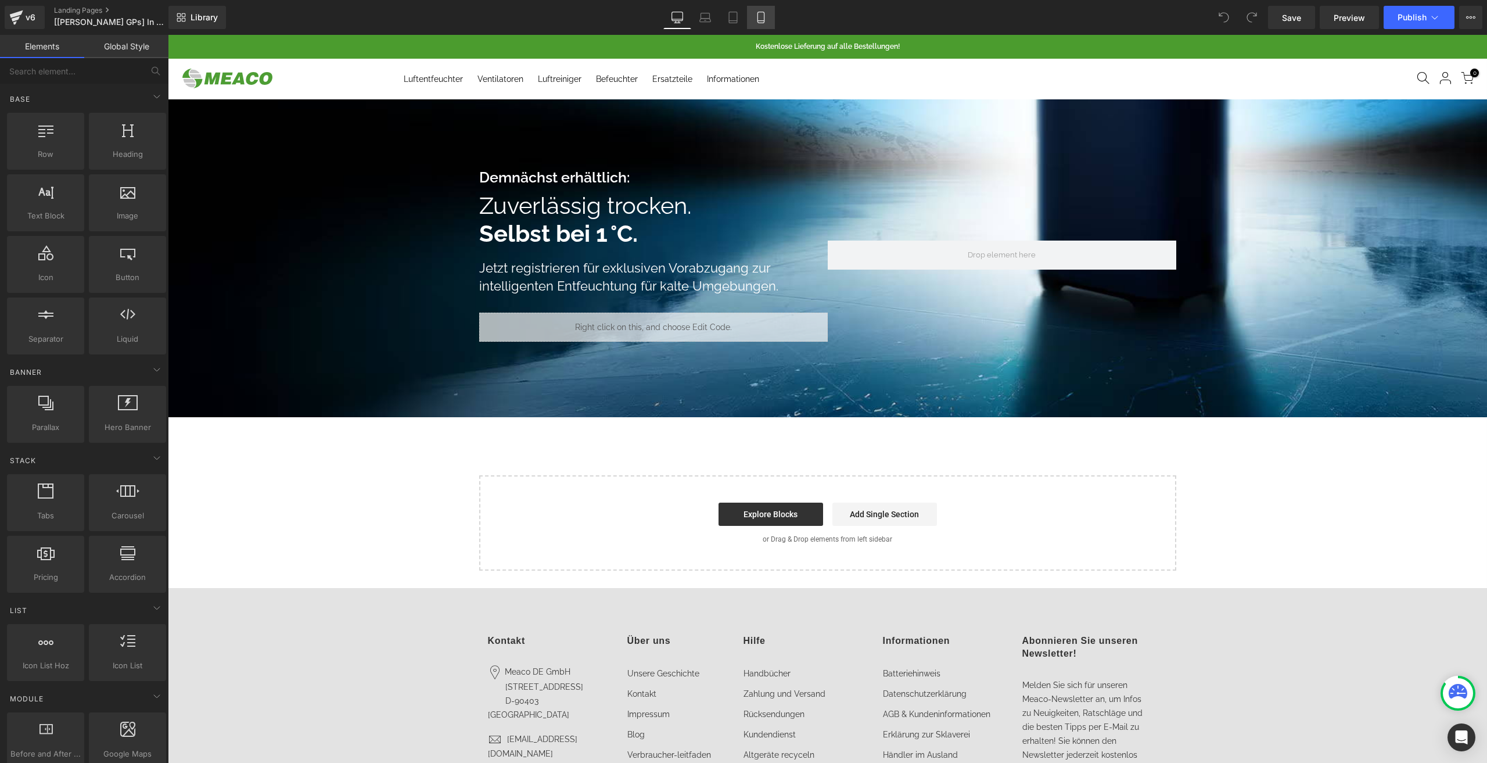
click at [770, 18] on link "Mobile" at bounding box center [761, 17] width 28 height 23
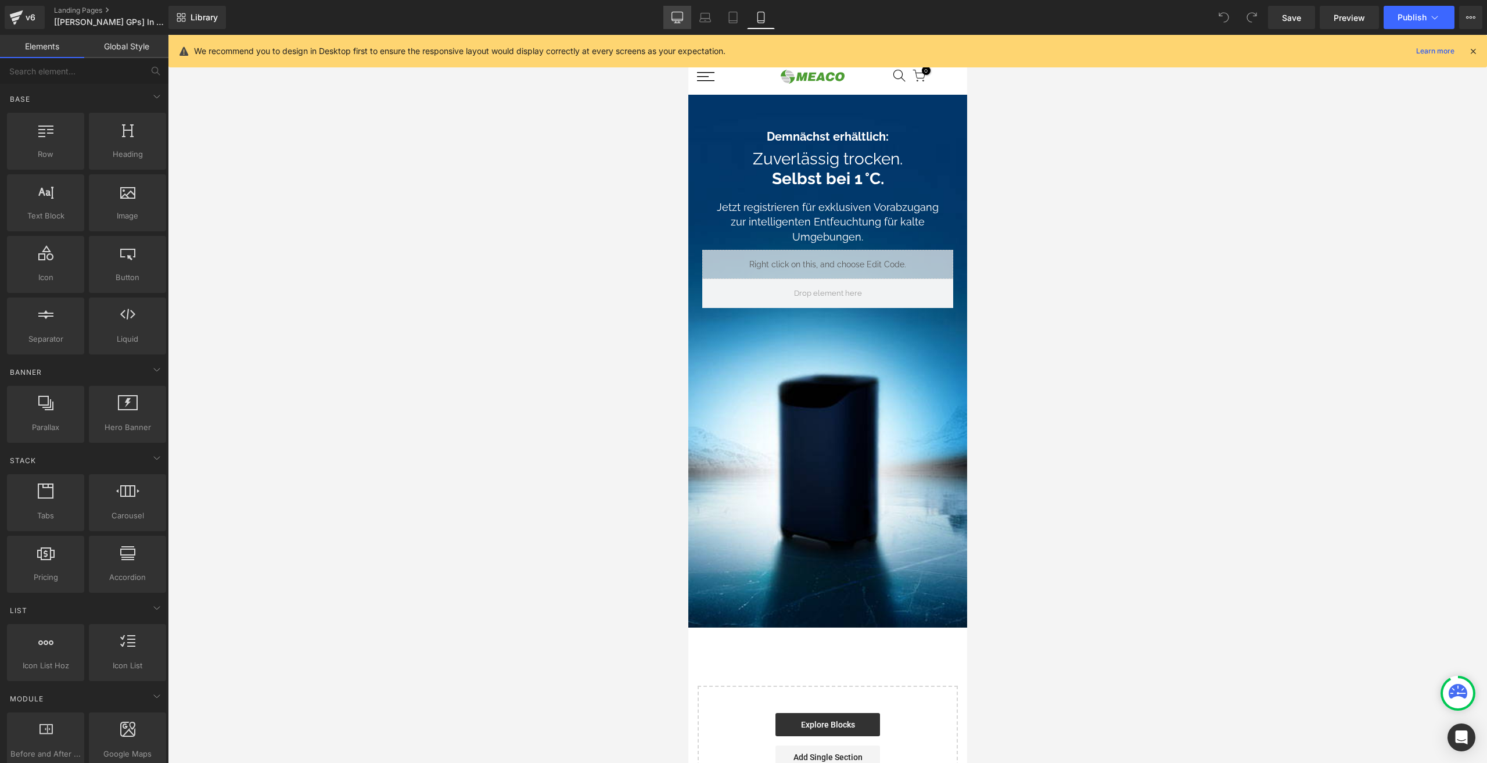
click at [677, 9] on link "Desktop" at bounding box center [677, 17] width 28 height 23
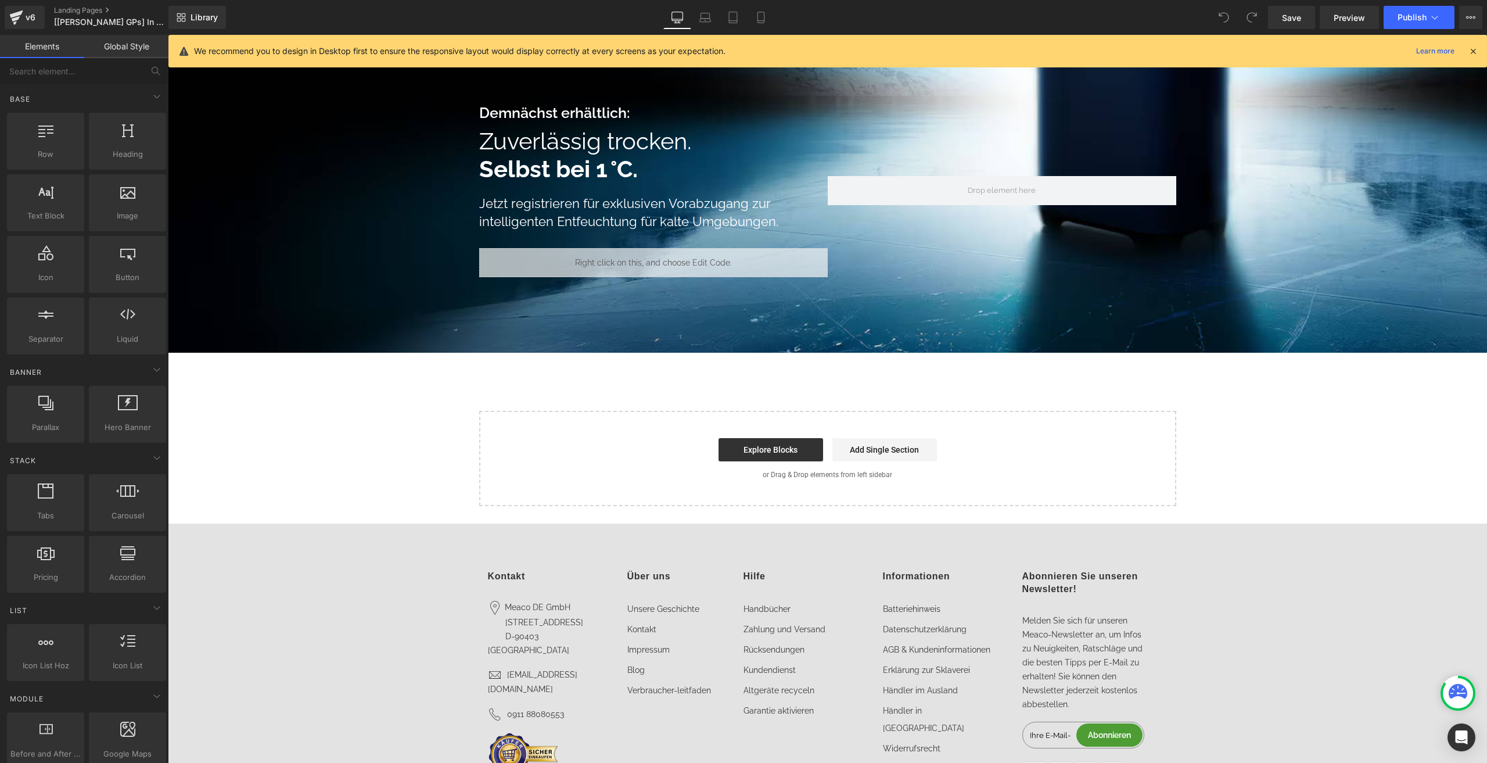
click at [622, 260] on div "Liquid" at bounding box center [653, 262] width 349 height 29
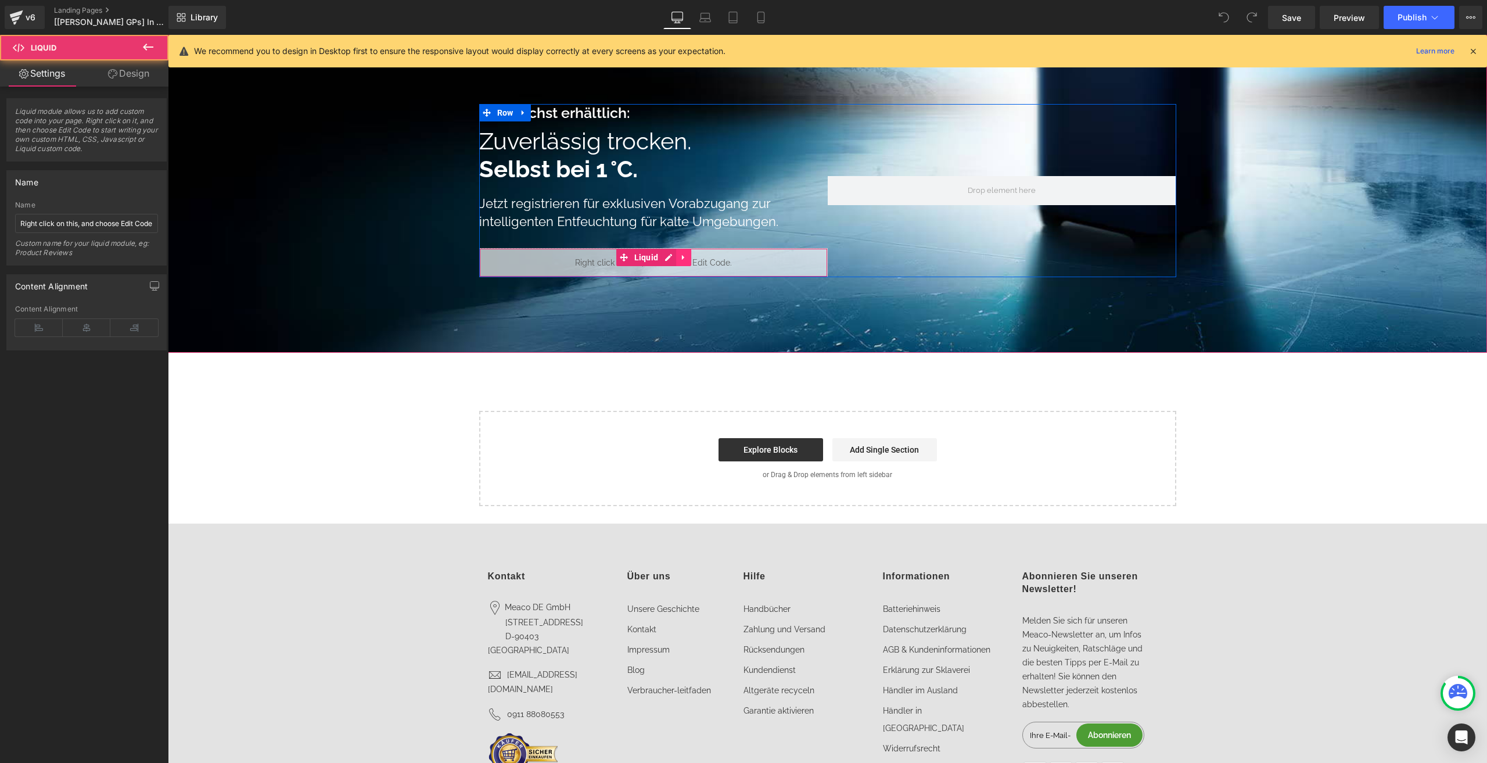
click at [680, 258] on icon at bounding box center [684, 257] width 8 height 9
click at [687, 259] on icon at bounding box center [691, 257] width 8 height 8
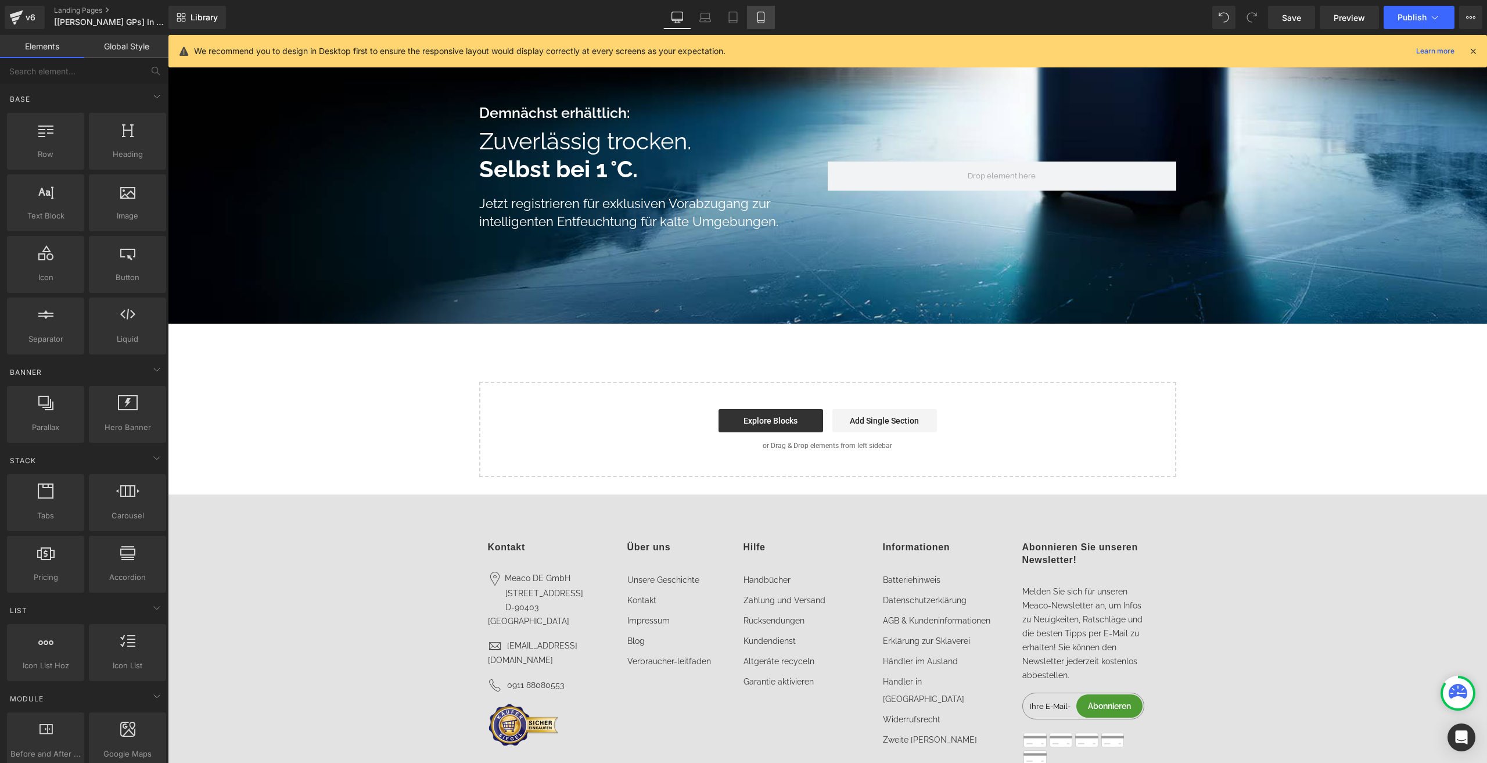
click at [762, 12] on icon at bounding box center [760, 17] width 6 height 11
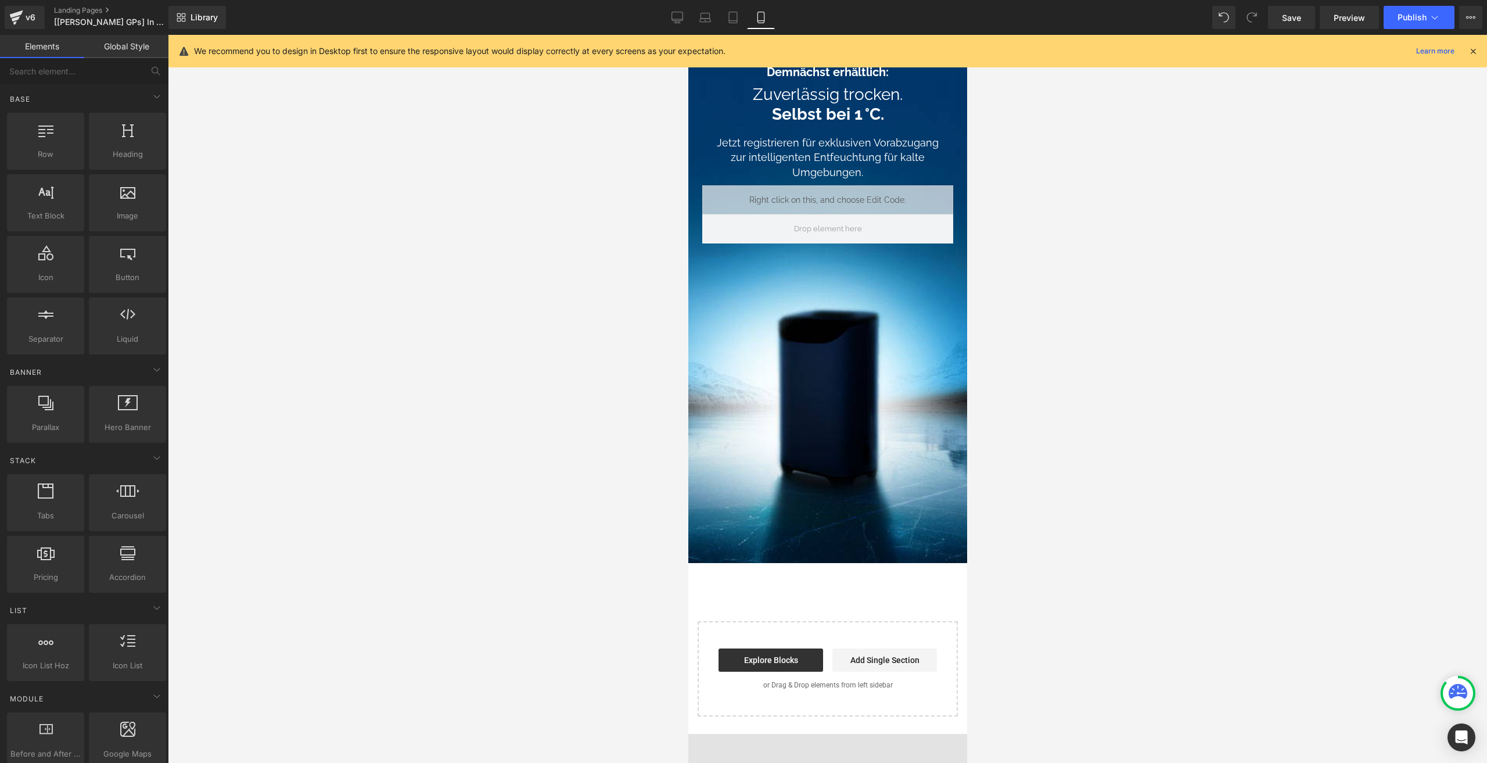
scroll to position [60, 0]
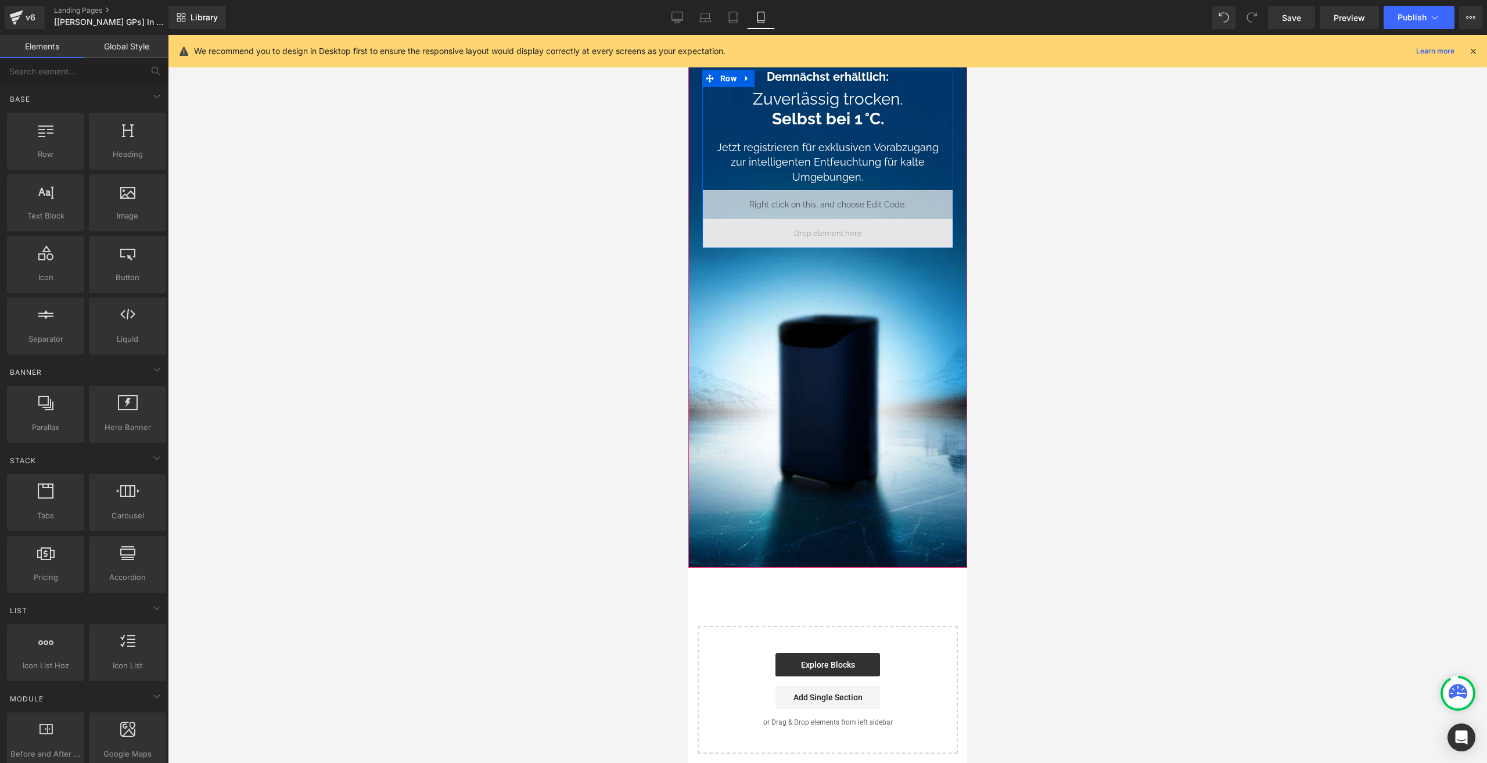
click at [820, 241] on span at bounding box center [827, 233] width 76 height 19
click at [834, 199] on link at bounding box center [835, 199] width 12 height 14
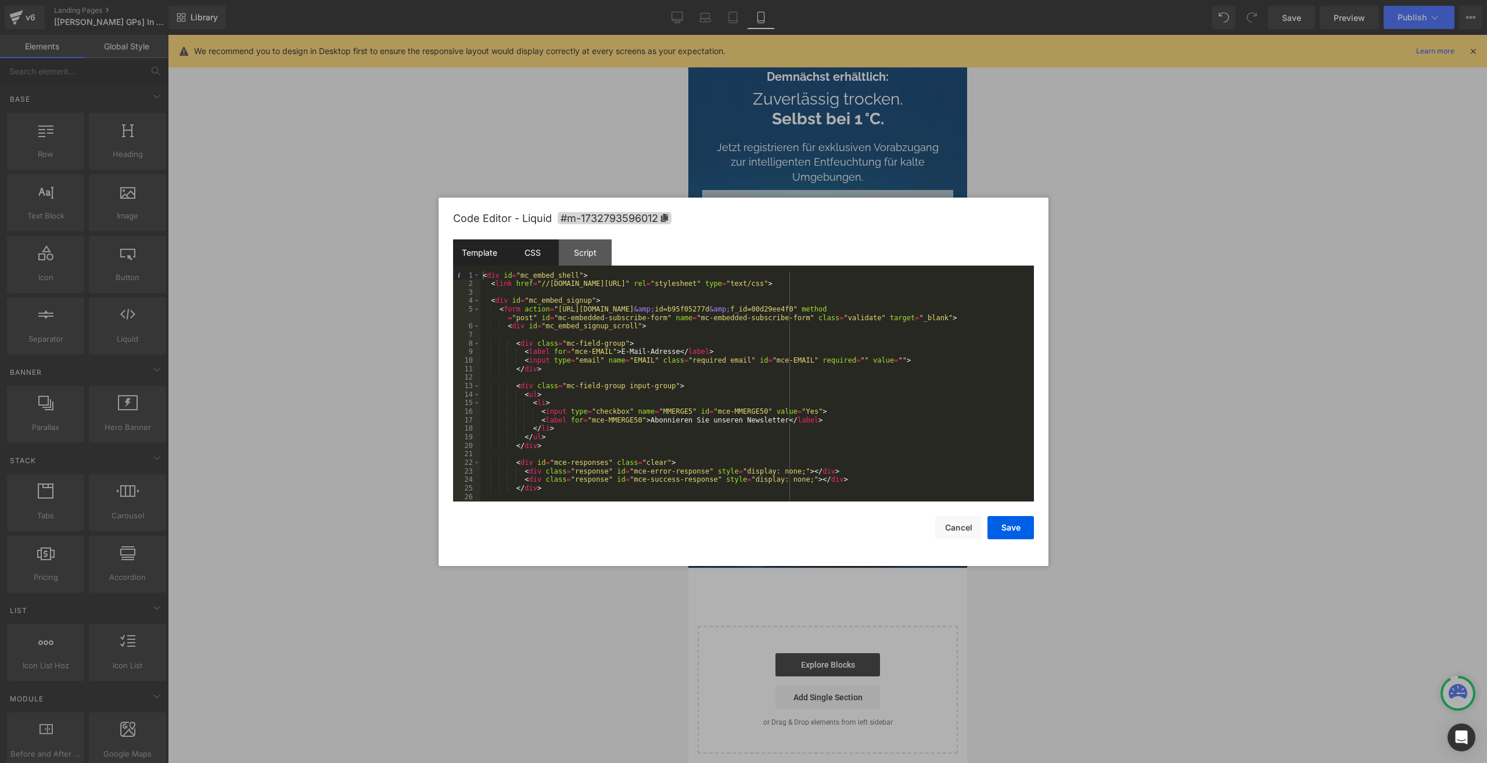
click at [546, 247] on div "CSS" at bounding box center [532, 252] width 53 height 26
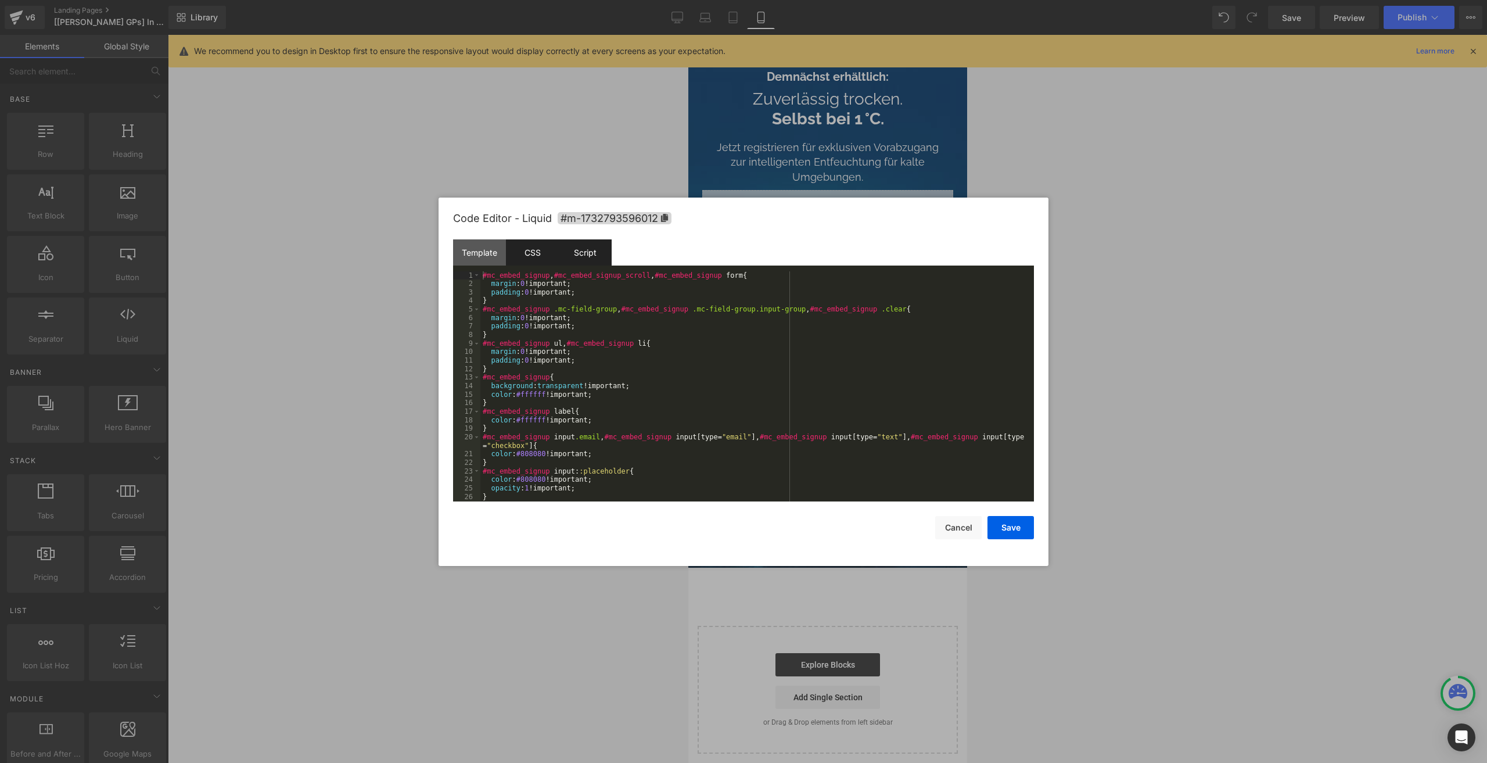
click at [570, 248] on div "Script" at bounding box center [585, 252] width 53 height 26
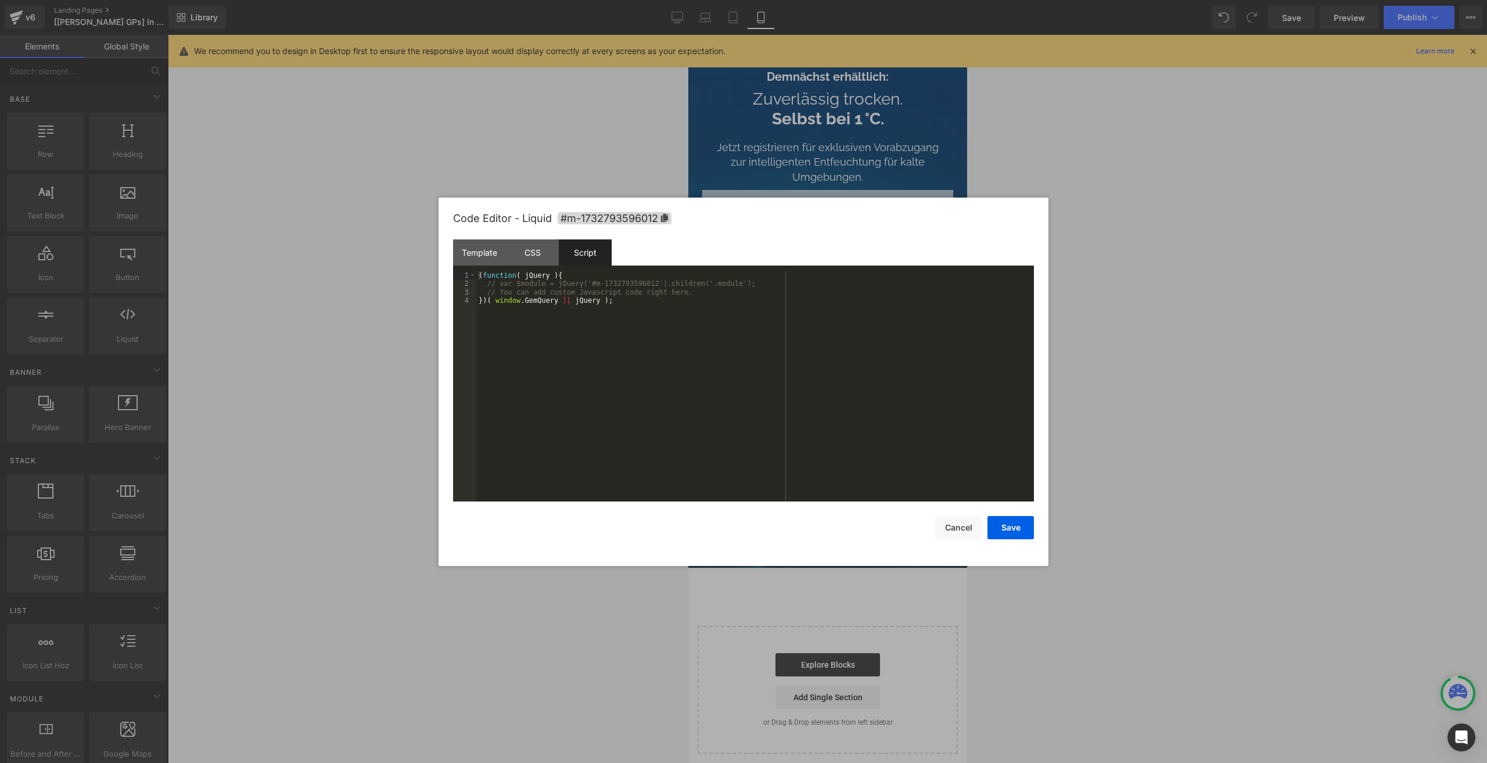
drag, startPoint x: 999, startPoint y: 525, endPoint x: 1308, endPoint y: 70, distance: 549.7
click at [999, 523] on button "Save" at bounding box center [1010, 527] width 46 height 23
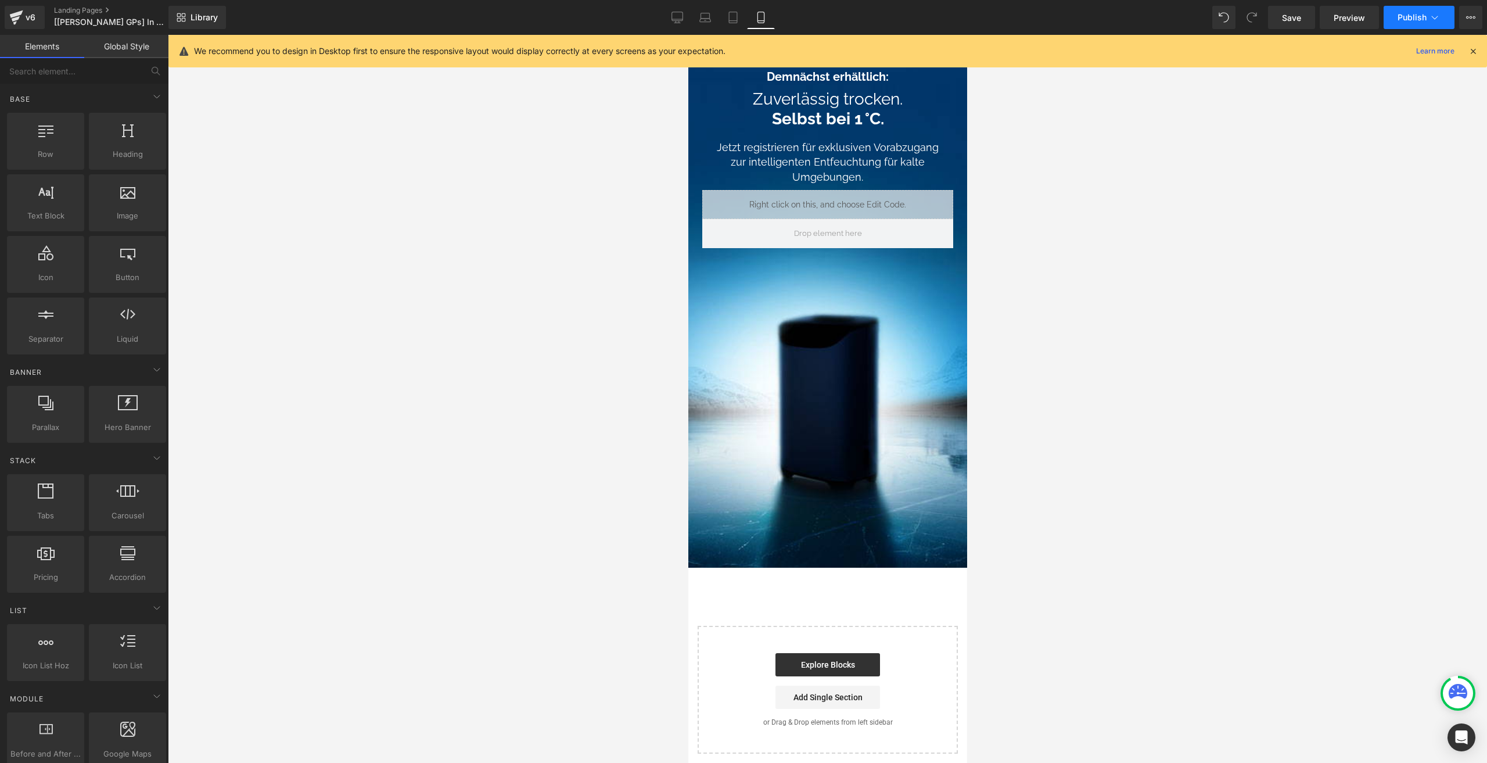
click at [1432, 25] on button "Publish" at bounding box center [1419, 17] width 71 height 23
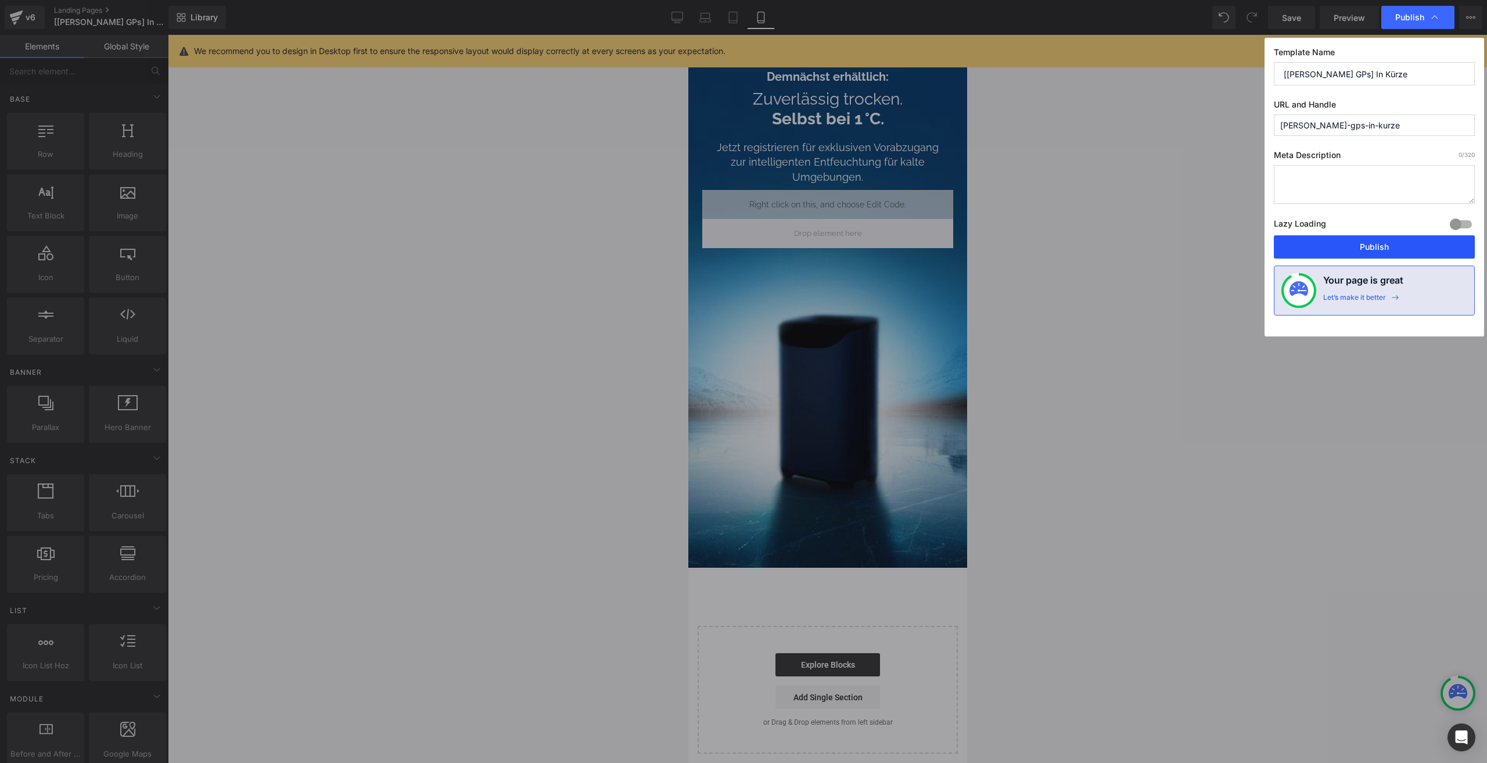
click at [1320, 240] on button "Publish" at bounding box center [1374, 246] width 201 height 23
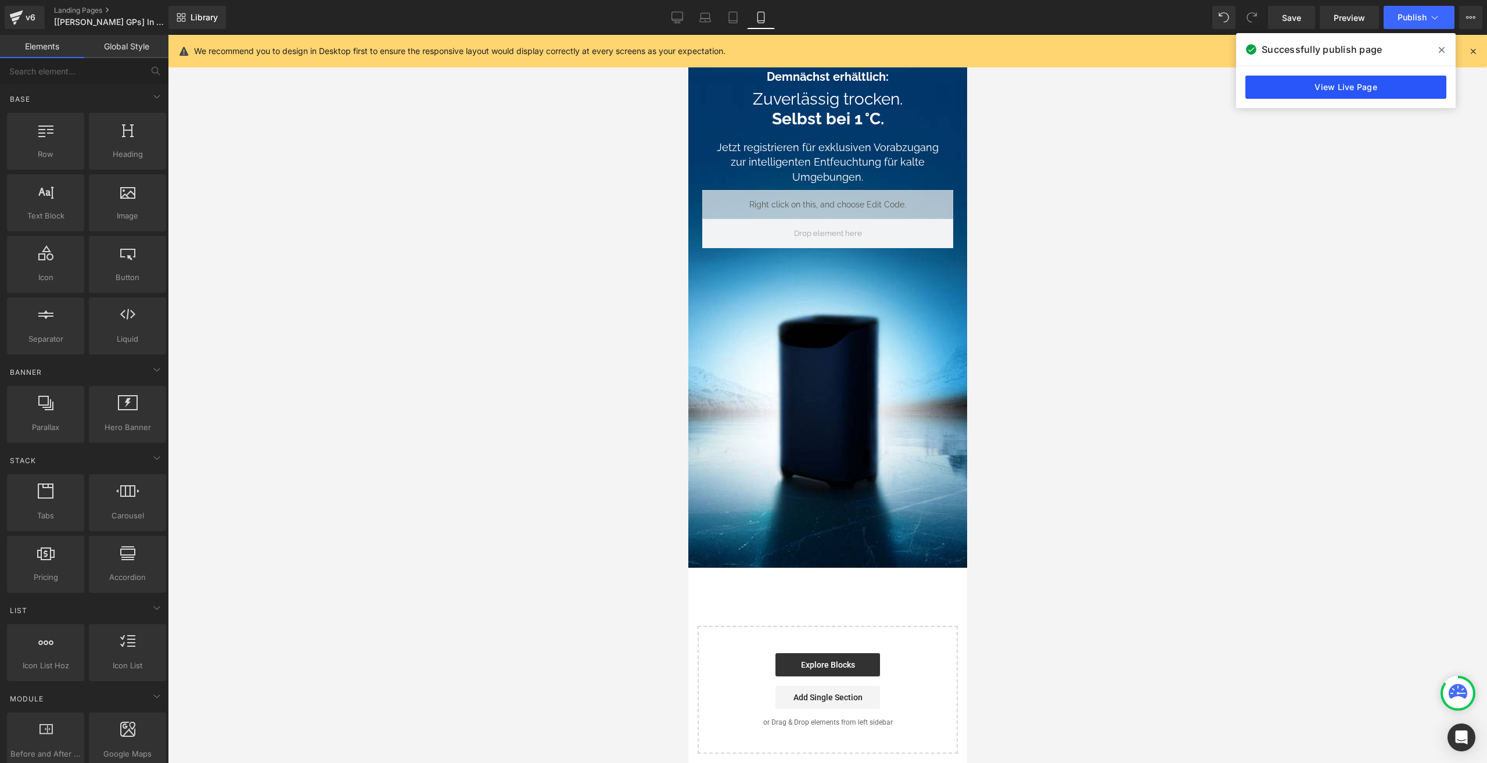
click at [1325, 87] on link "View Live Page" at bounding box center [1345, 87] width 201 height 23
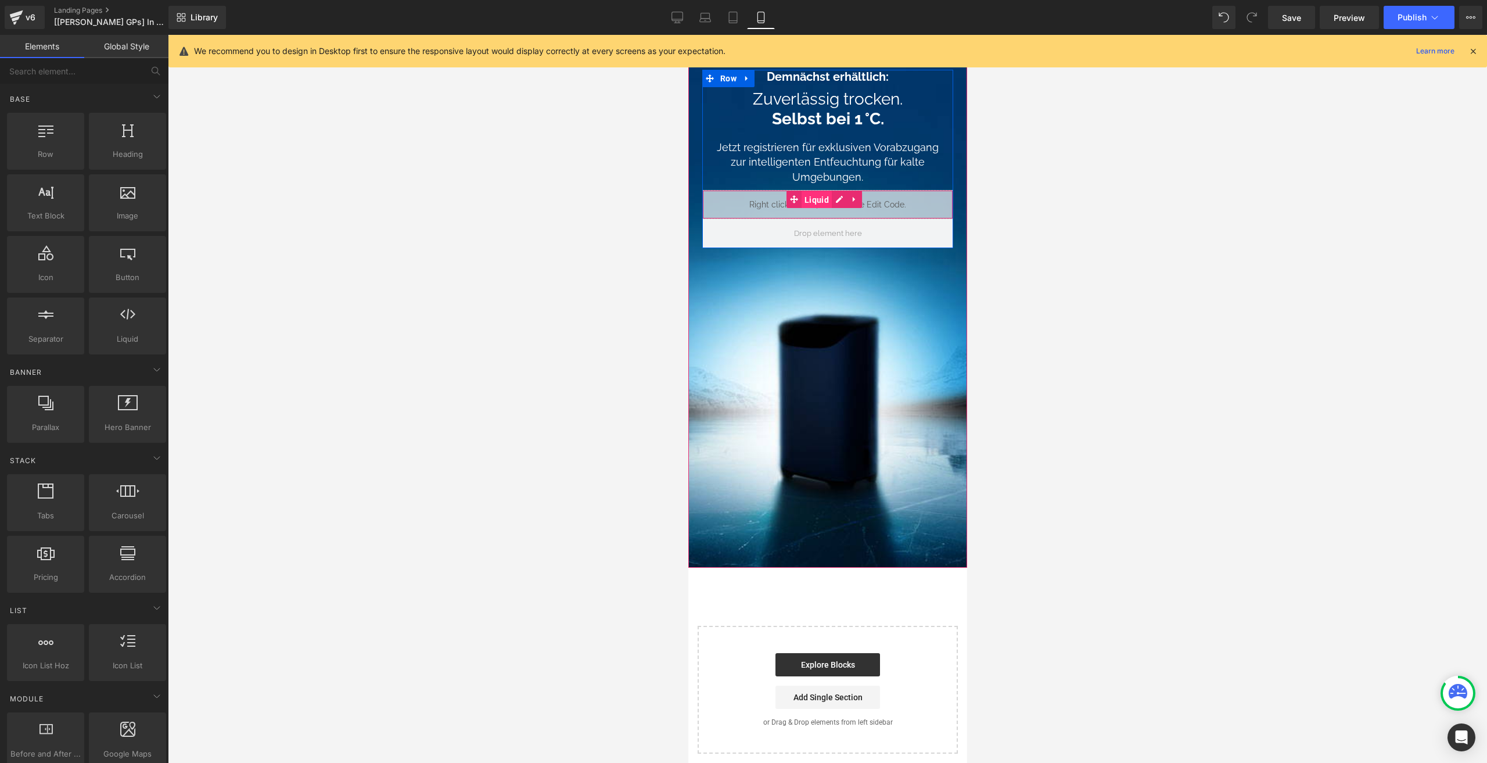
click at [810, 196] on span "Liquid" at bounding box center [816, 199] width 30 height 17
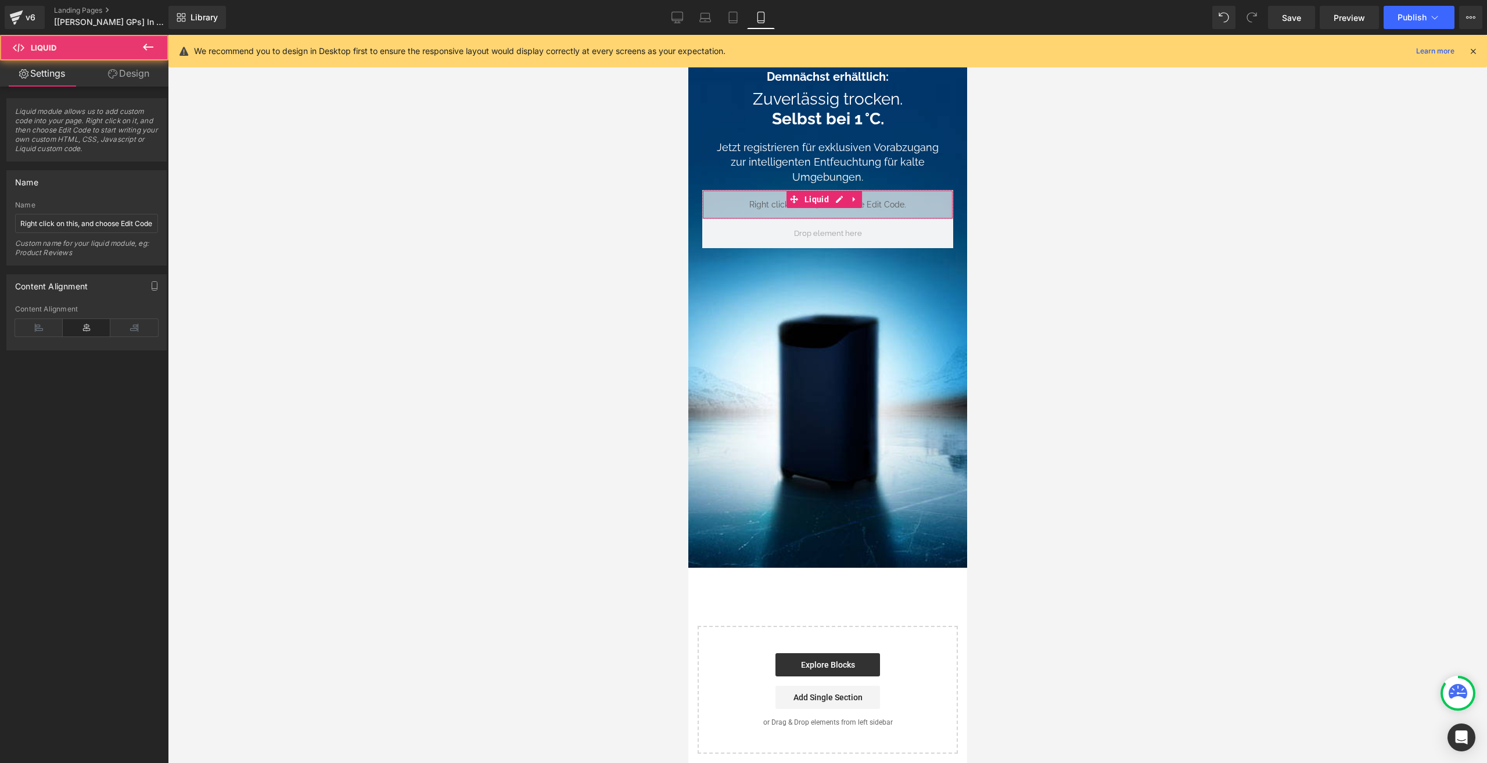
click at [118, 76] on link "Design" at bounding box center [129, 73] width 84 height 26
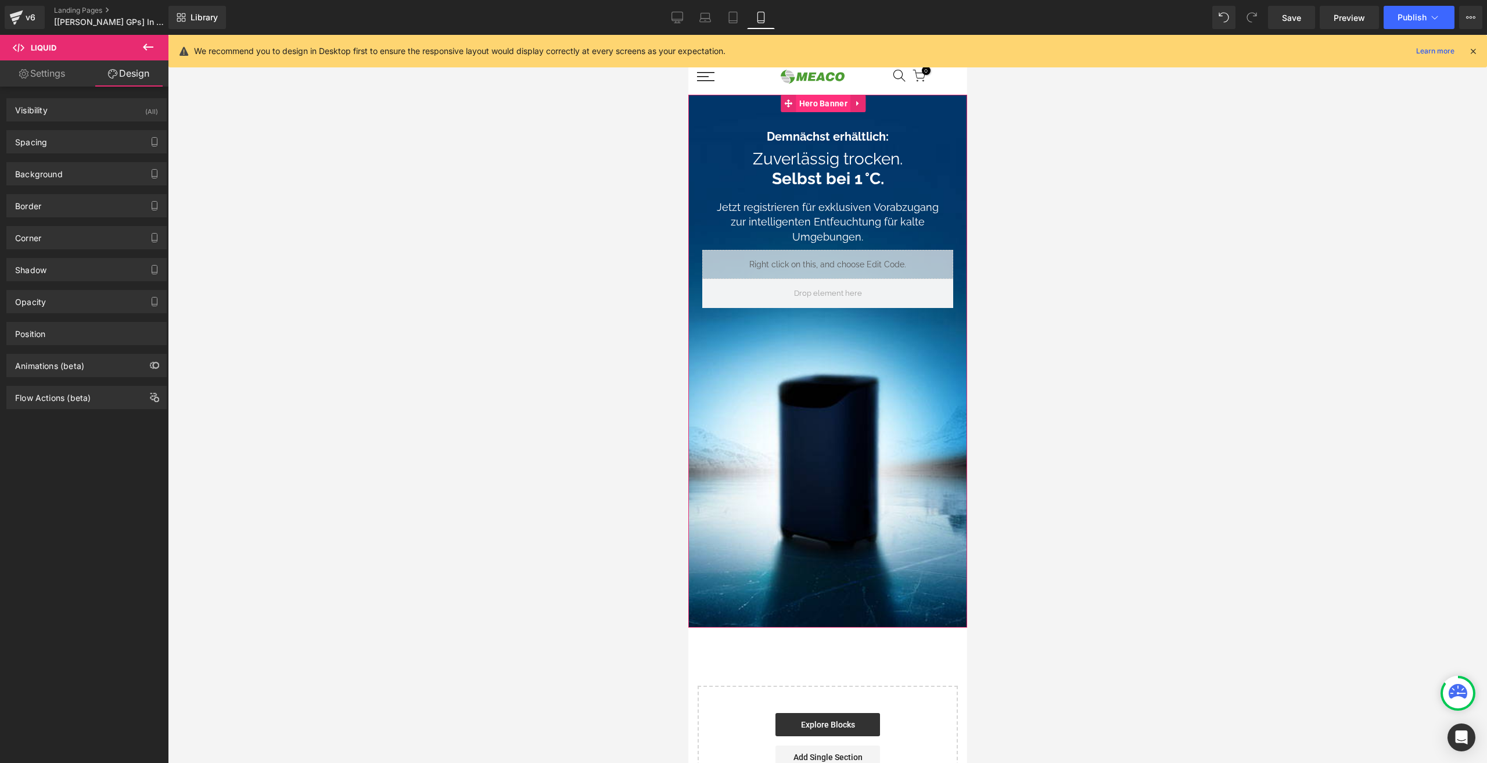
click at [817, 110] on span "Hero Banner" at bounding box center [823, 103] width 54 height 17
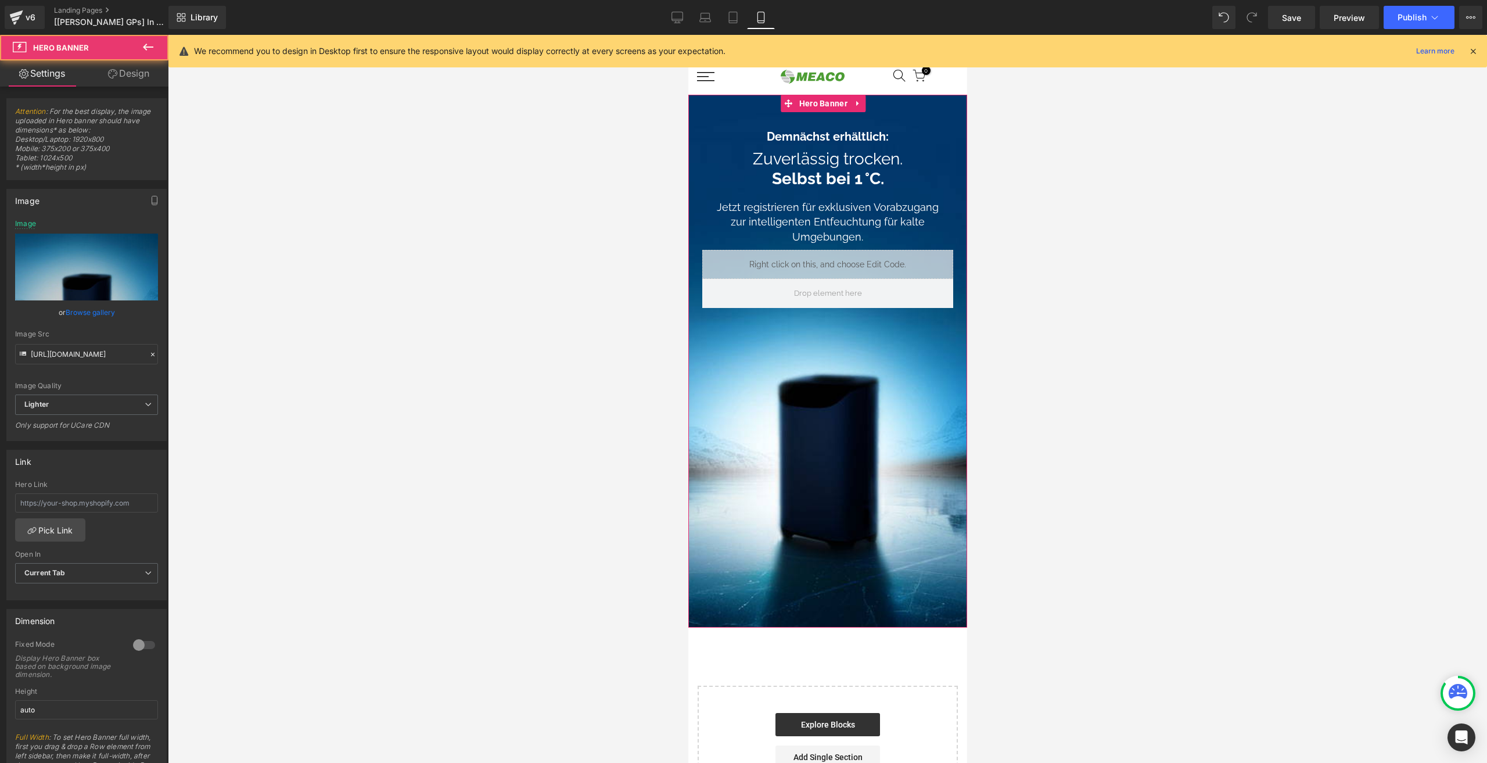
click at [135, 70] on link "Design" at bounding box center [129, 73] width 84 height 26
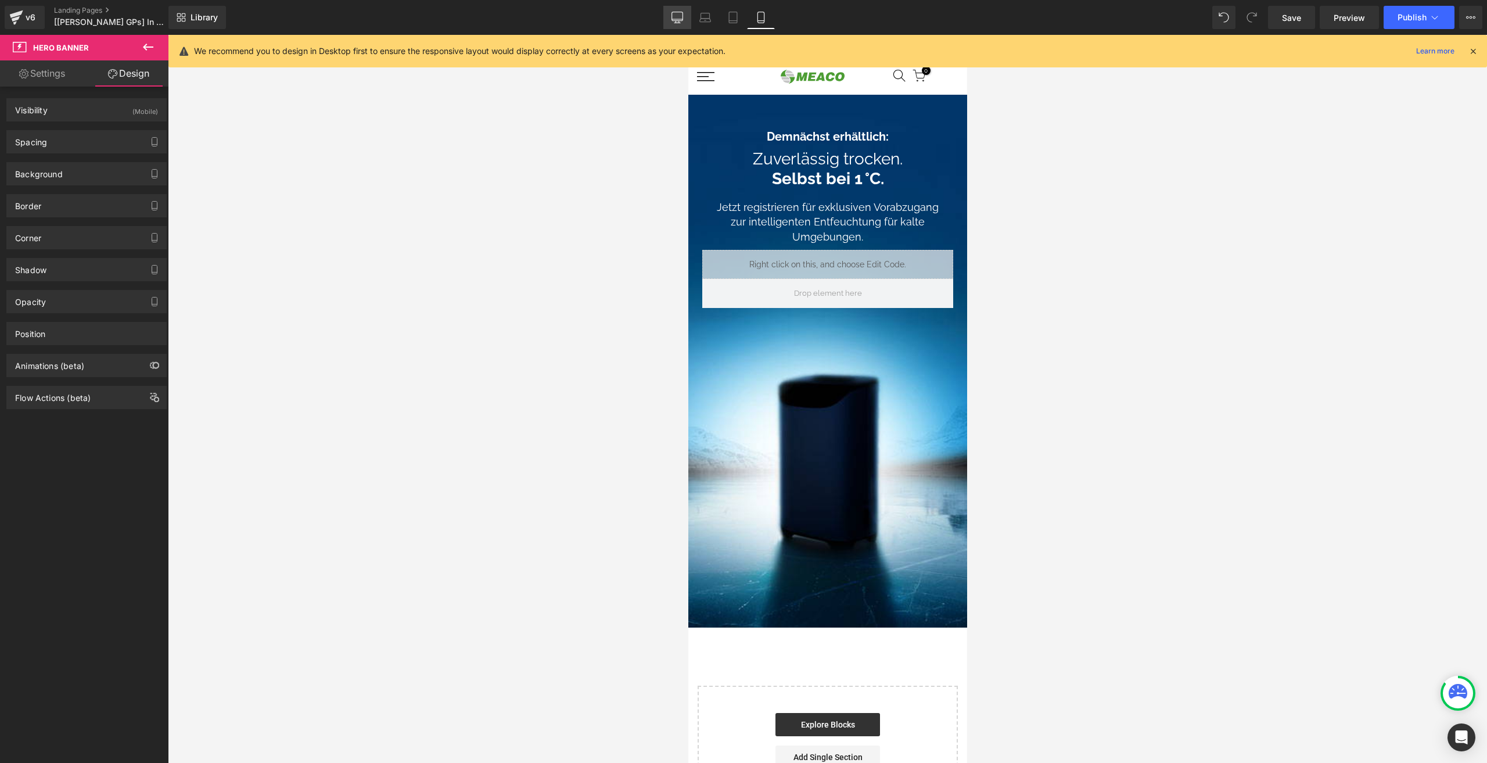
click at [671, 14] on link "Desktop" at bounding box center [677, 17] width 28 height 23
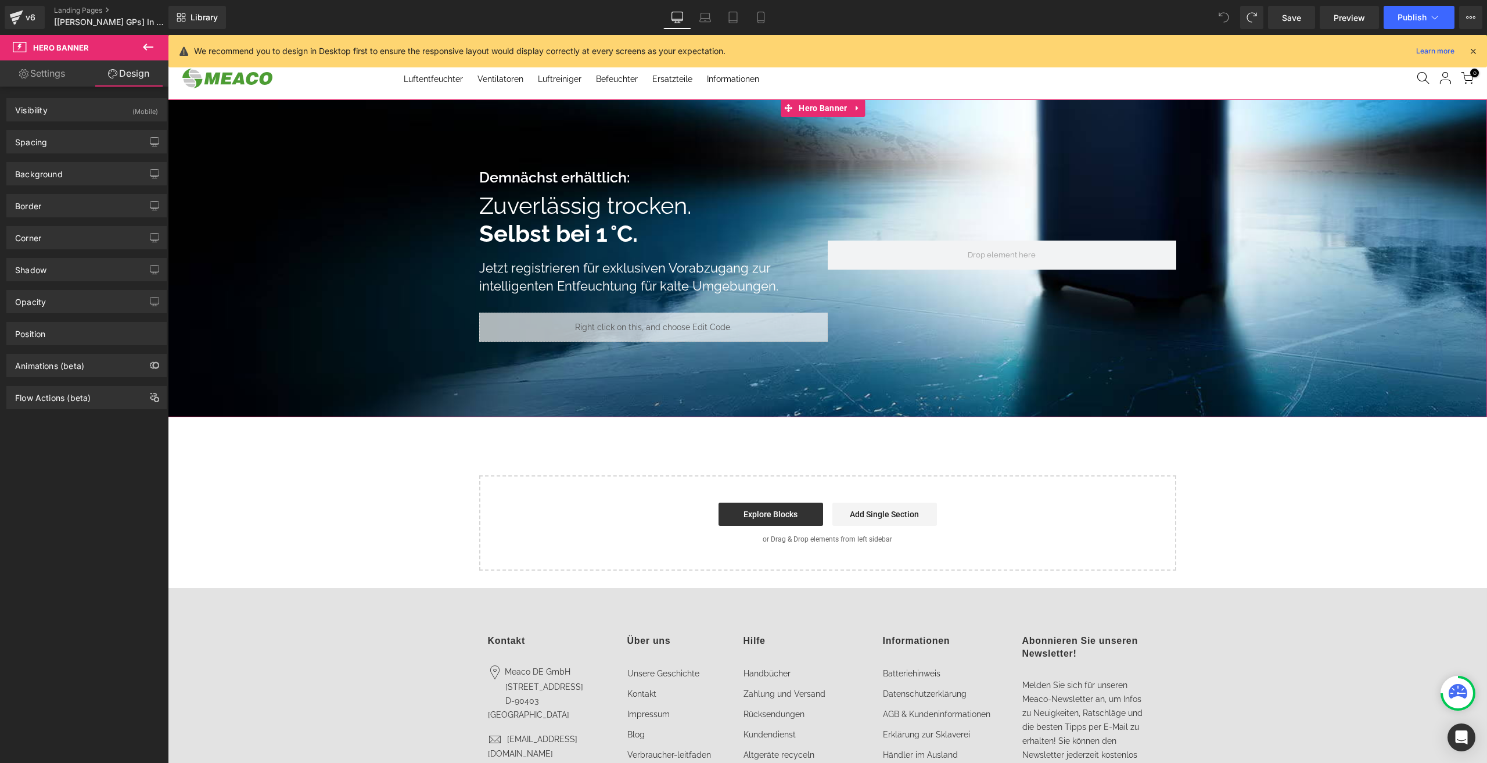
click at [341, 114] on div at bounding box center [827, 258] width 1319 height 318
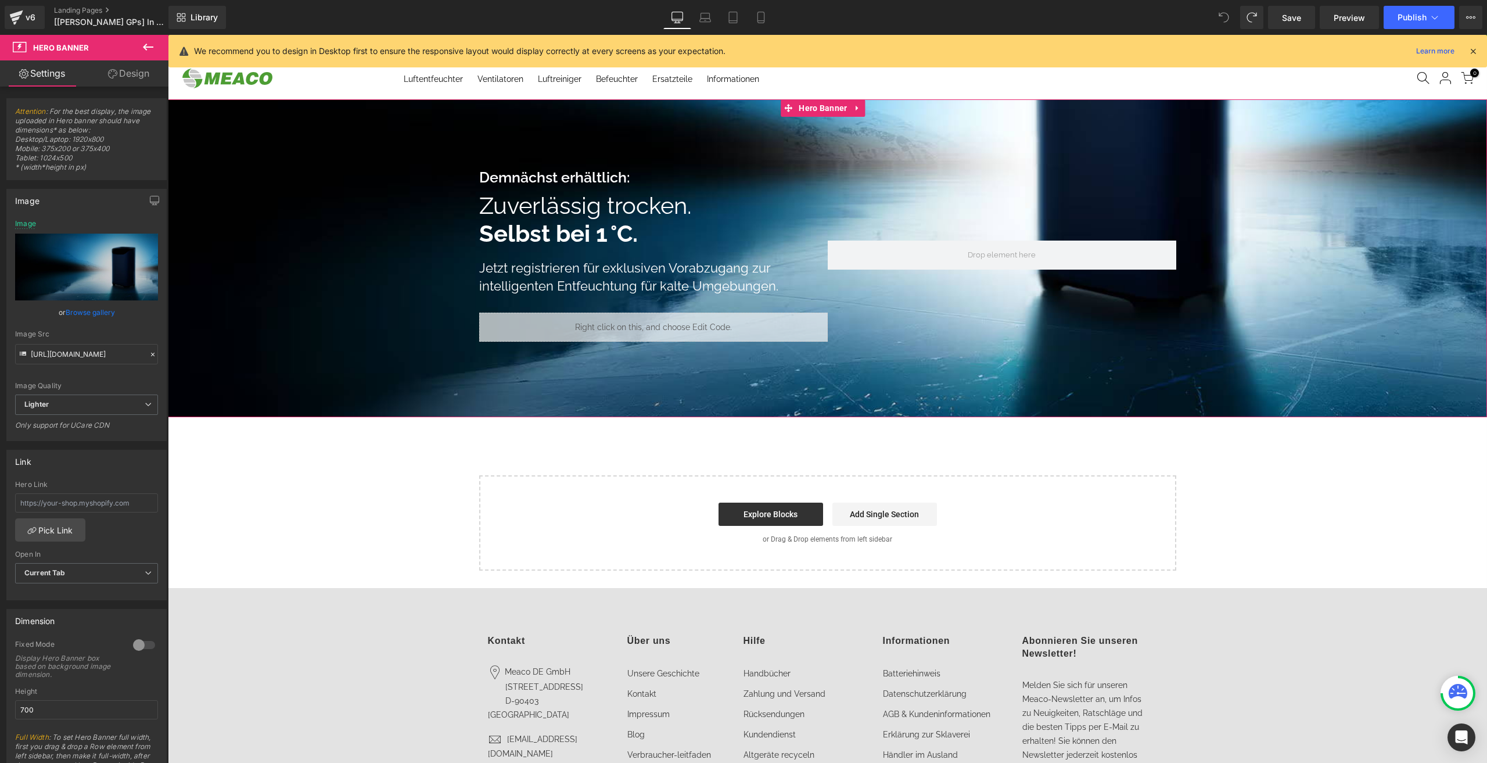
click at [107, 60] on link "Design" at bounding box center [129, 73] width 84 height 26
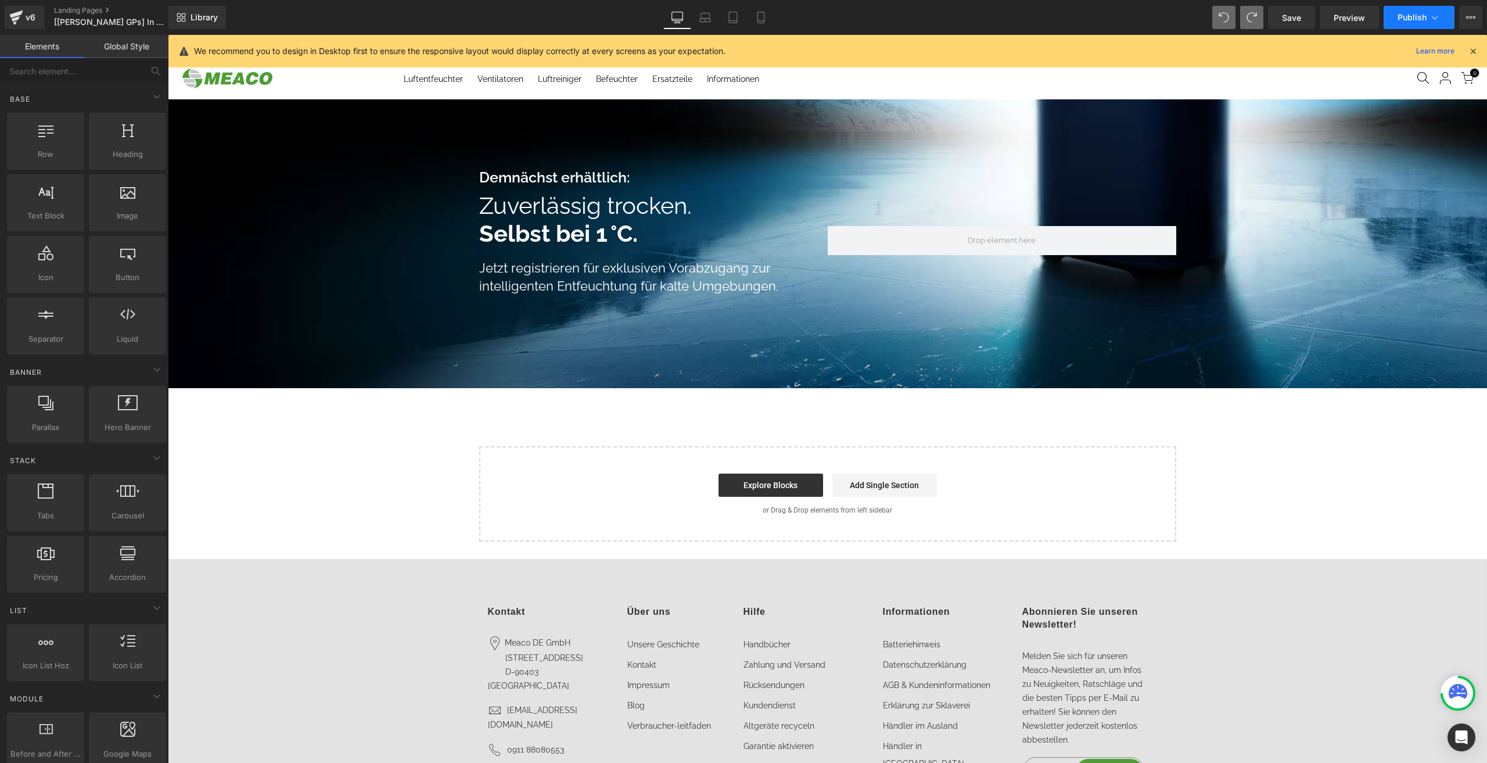
click at [1401, 13] on span "Publish" at bounding box center [1412, 17] width 29 height 9
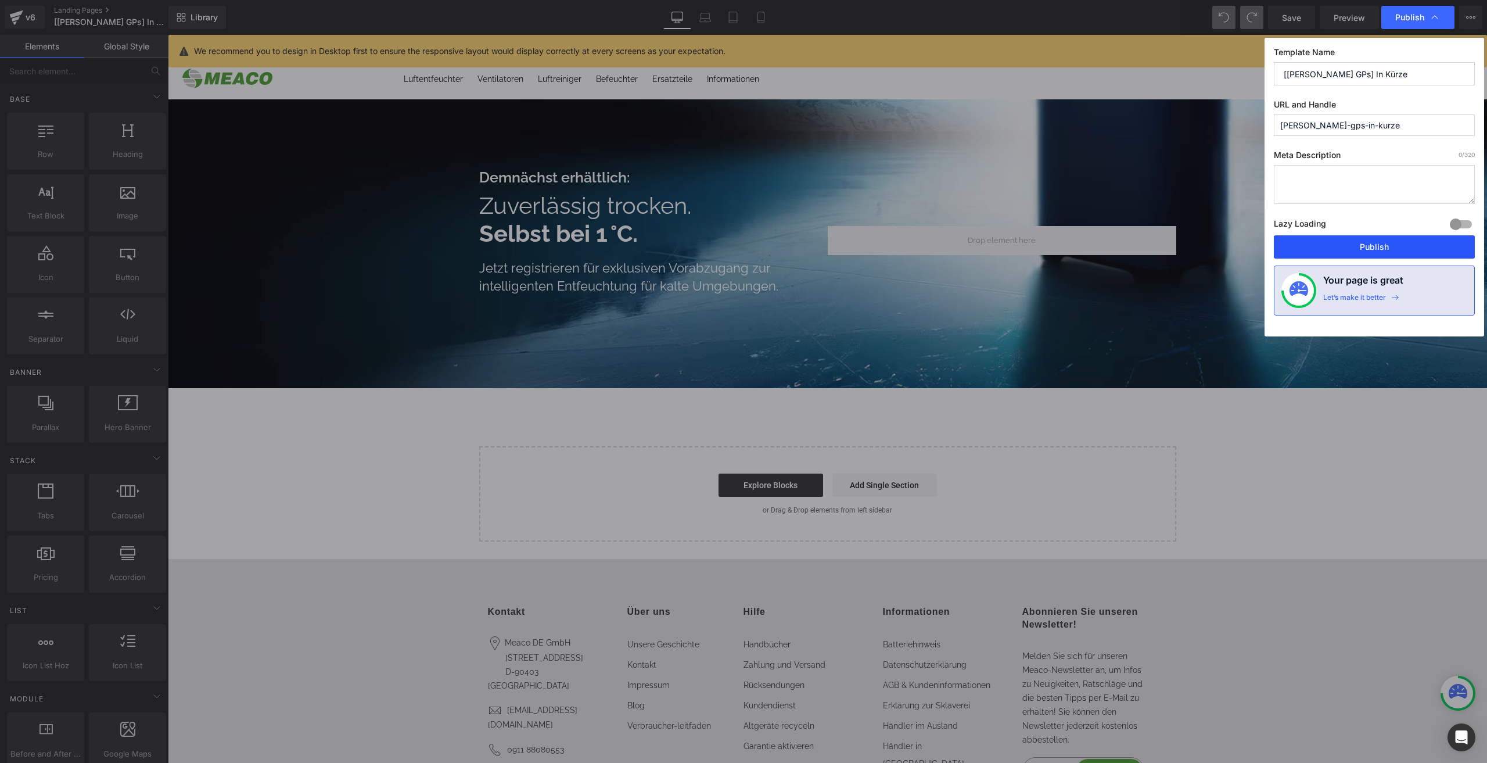
click at [1349, 242] on button "Publish" at bounding box center [1374, 246] width 201 height 23
